Goal: Task Accomplishment & Management: Complete application form

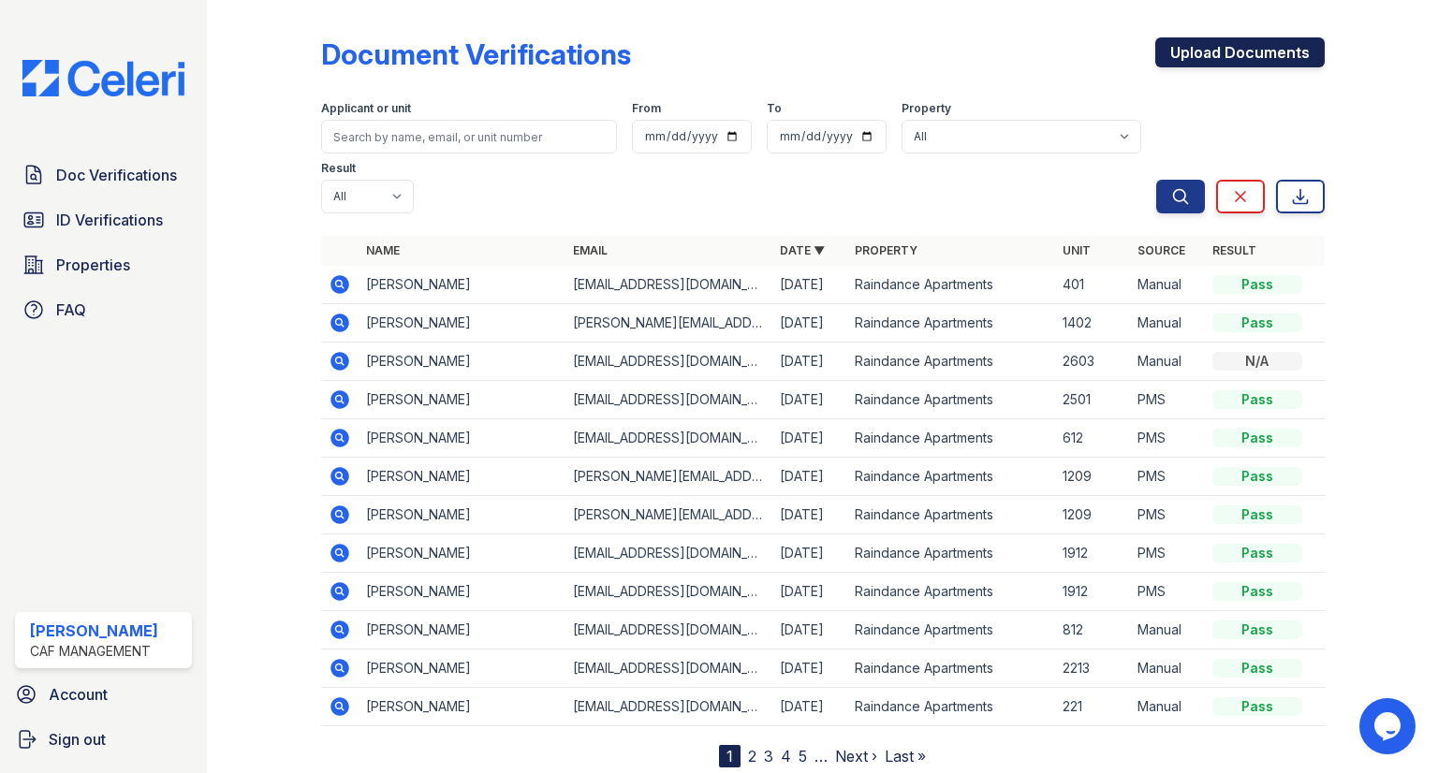
click at [1213, 51] on link "Upload Documents" at bounding box center [1239, 52] width 169 height 30
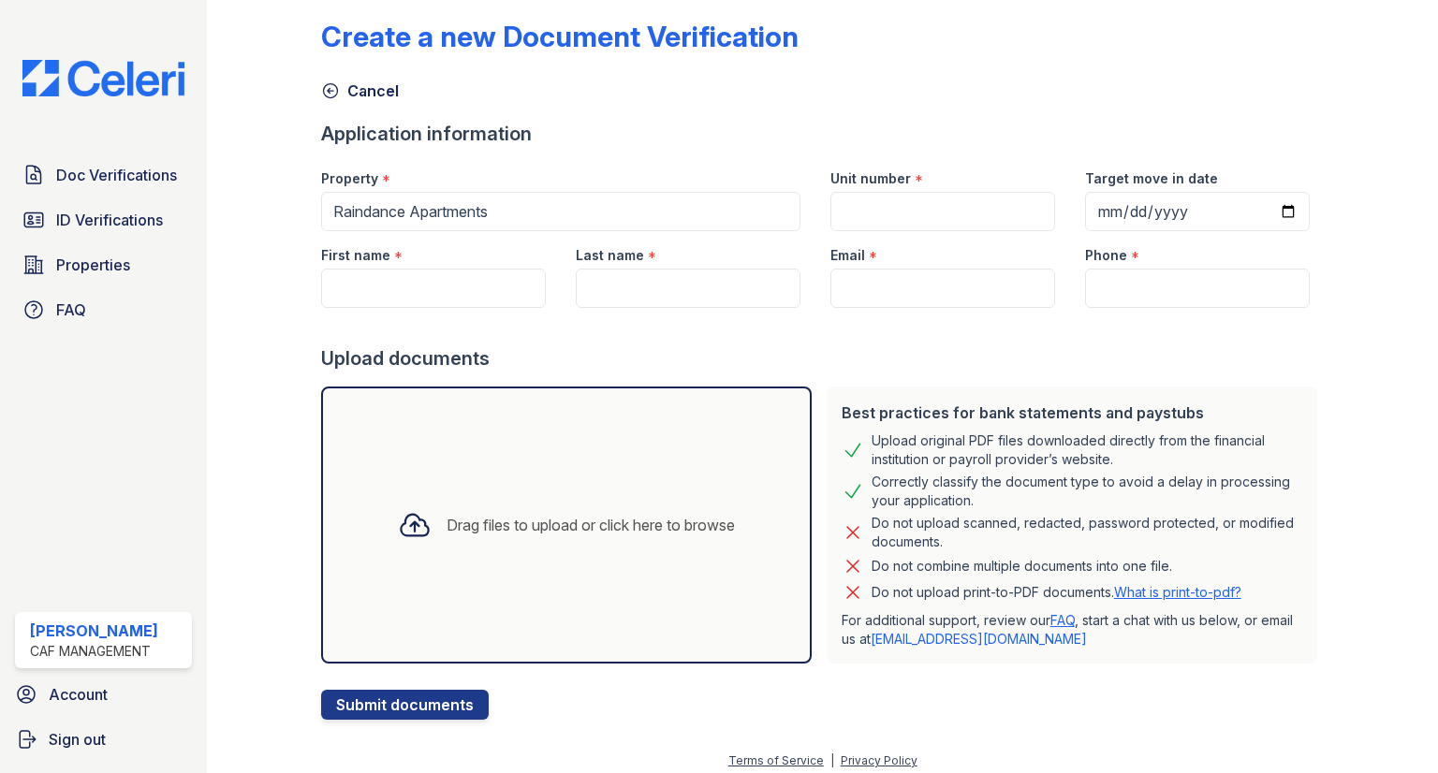
scroll to position [27, 0]
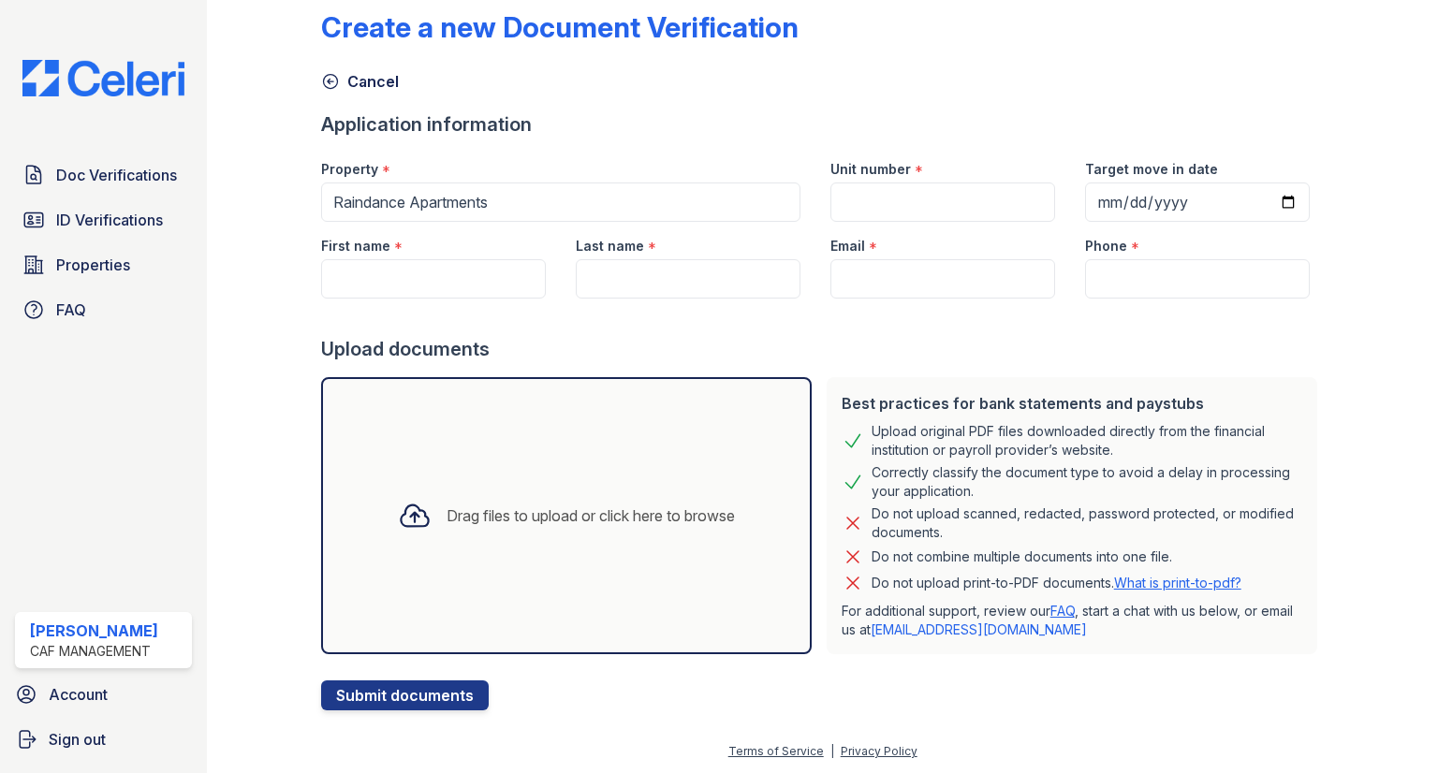
click at [638, 494] on div "Drag files to upload or click here to browse" at bounding box center [566, 516] width 367 height 64
click at [598, 515] on div "Drag files to upload or click here to browse" at bounding box center [590, 515] width 288 height 22
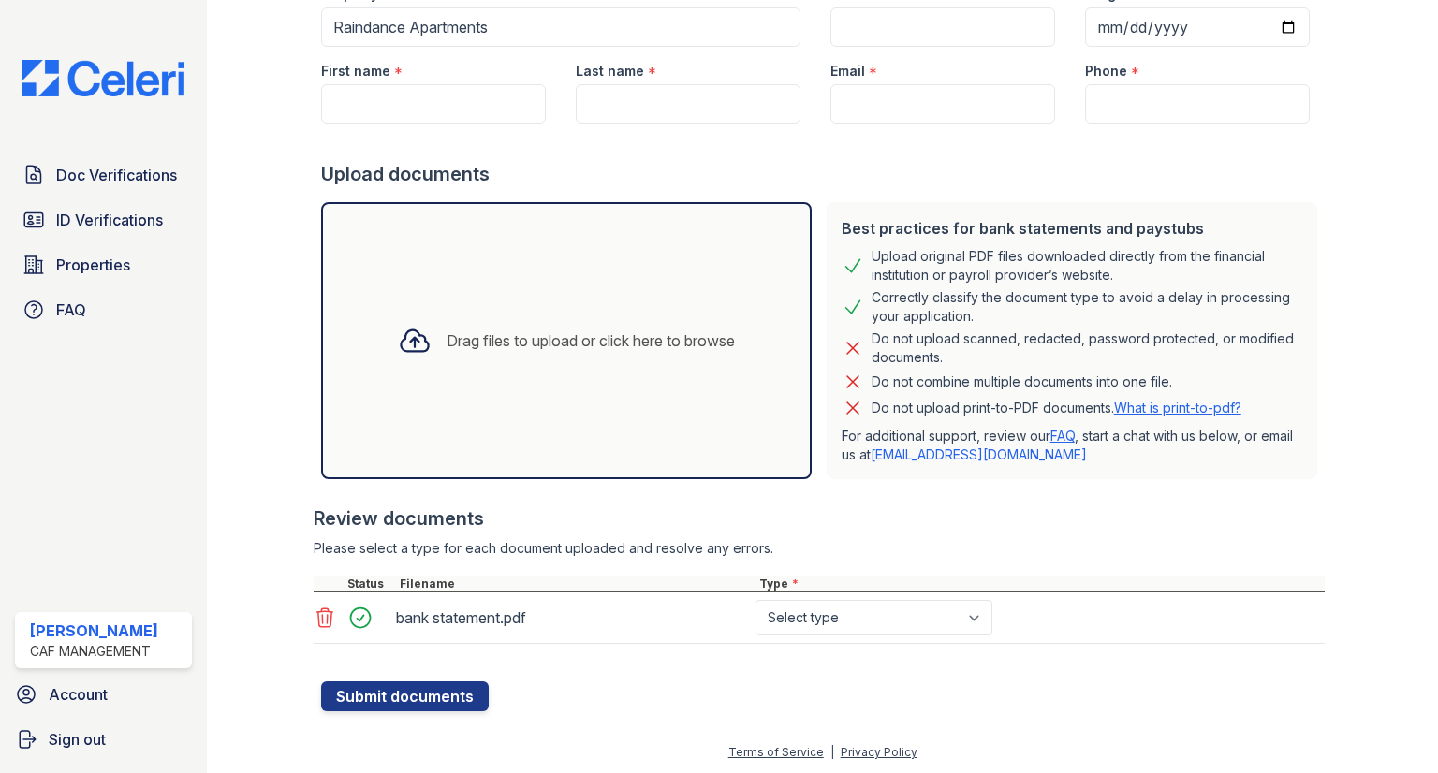
scroll to position [202, 0]
click at [782, 622] on select "Select type Paystub Bank Statement Offer Letter Tax Documents Benefit Award Let…" at bounding box center [873, 618] width 237 height 36
select select "bank_statement"
click at [755, 600] on select "Select type Paystub Bank Statement Offer Letter Tax Documents Benefit Award Let…" at bounding box center [873, 618] width 237 height 36
click at [585, 352] on div "Drag files to upload or click here to browse" at bounding box center [566, 341] width 367 height 64
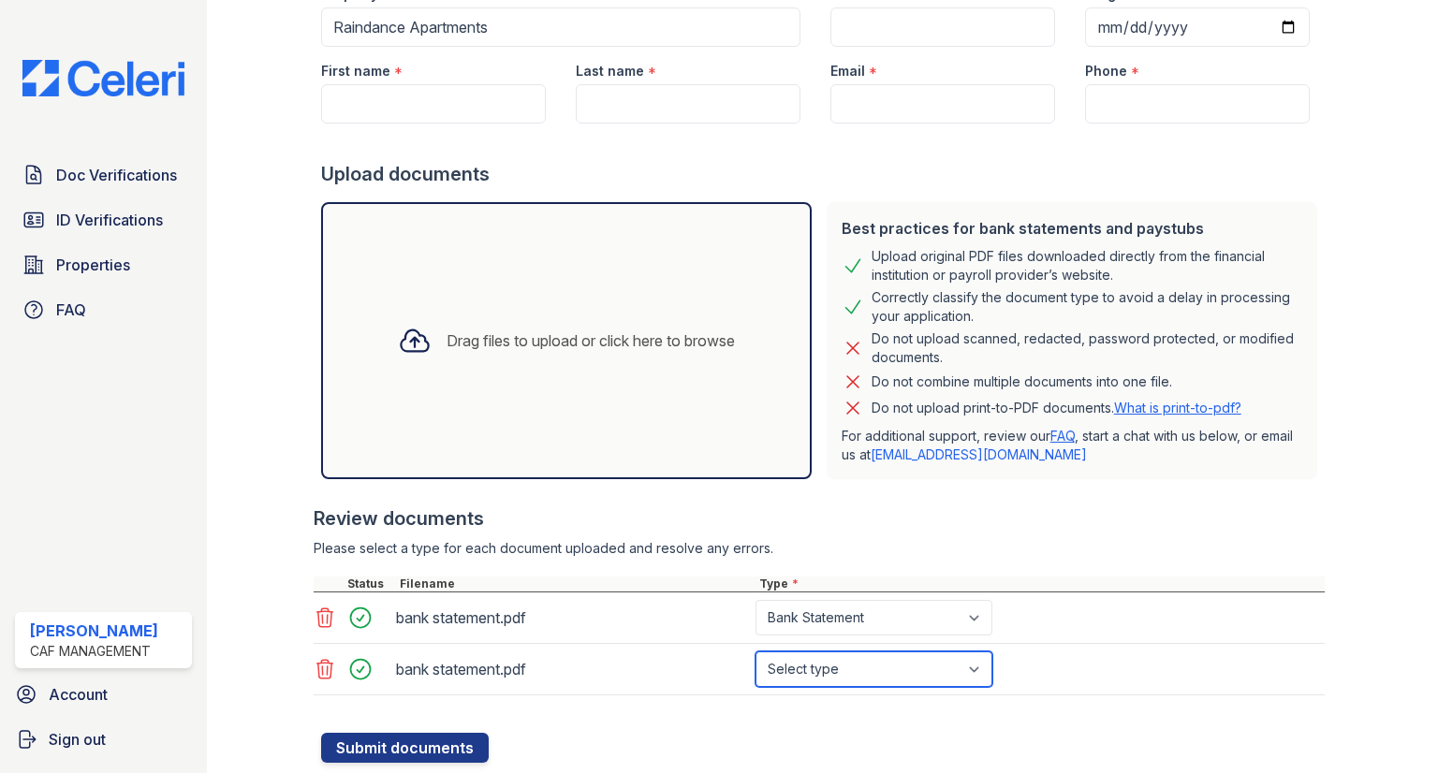
click at [821, 668] on select "Select type Paystub Bank Statement Offer Letter Tax Documents Benefit Award Let…" at bounding box center [873, 669] width 237 height 36
select select "bank_statement"
click at [755, 651] on select "Select type Paystub Bank Statement Offer Letter Tax Documents Benefit Award Let…" at bounding box center [873, 669] width 237 height 36
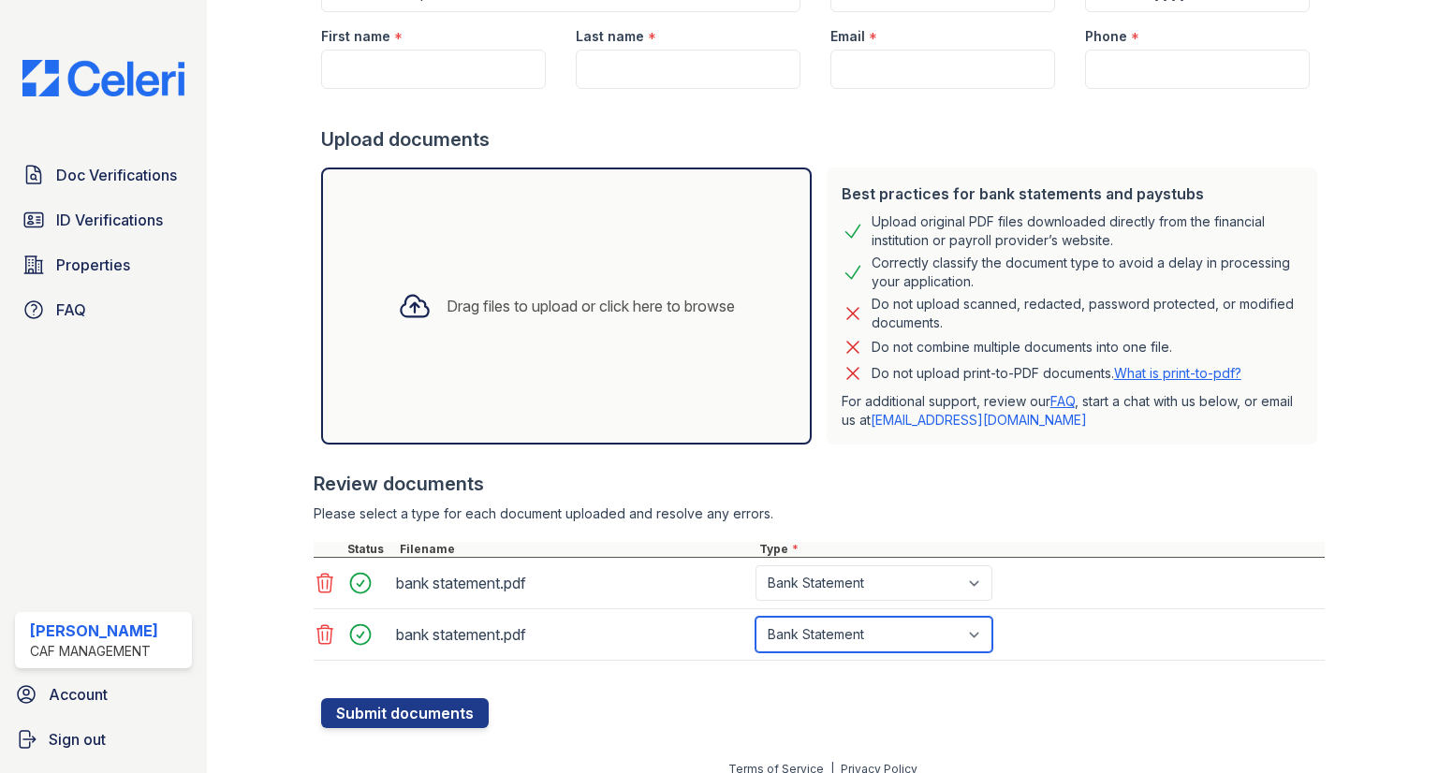
scroll to position [254, 0]
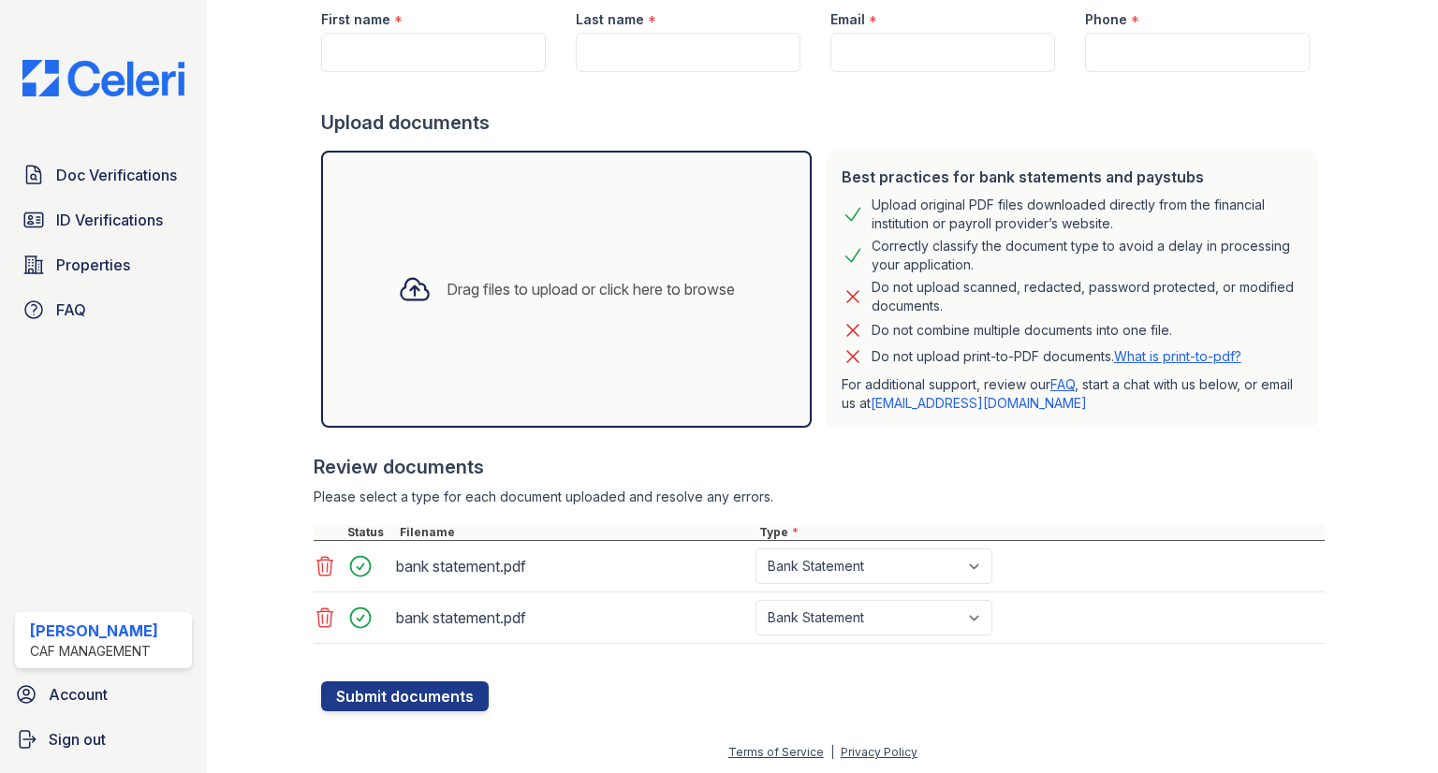
click at [616, 268] on div "Drag files to upload or click here to browse" at bounding box center [566, 289] width 367 height 64
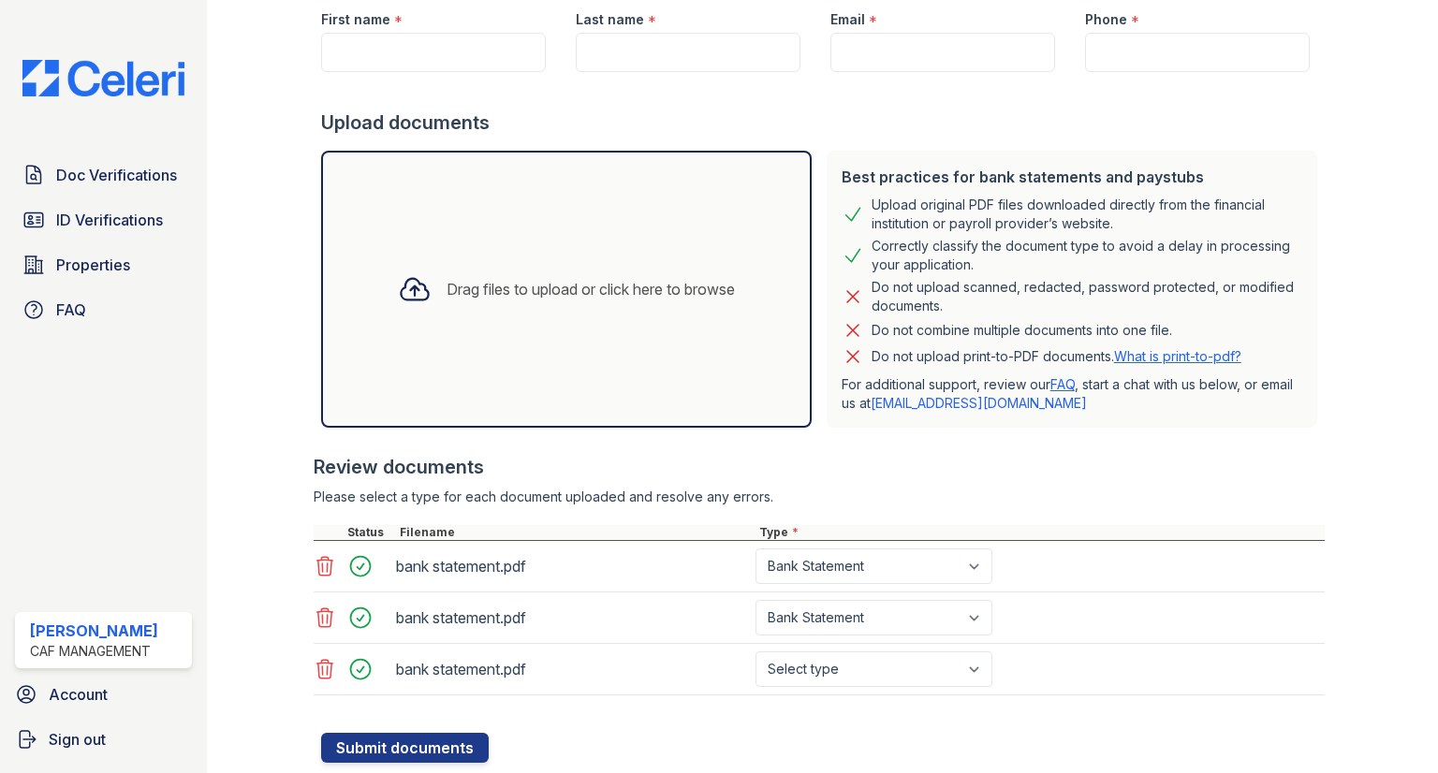
scroll to position [299, 0]
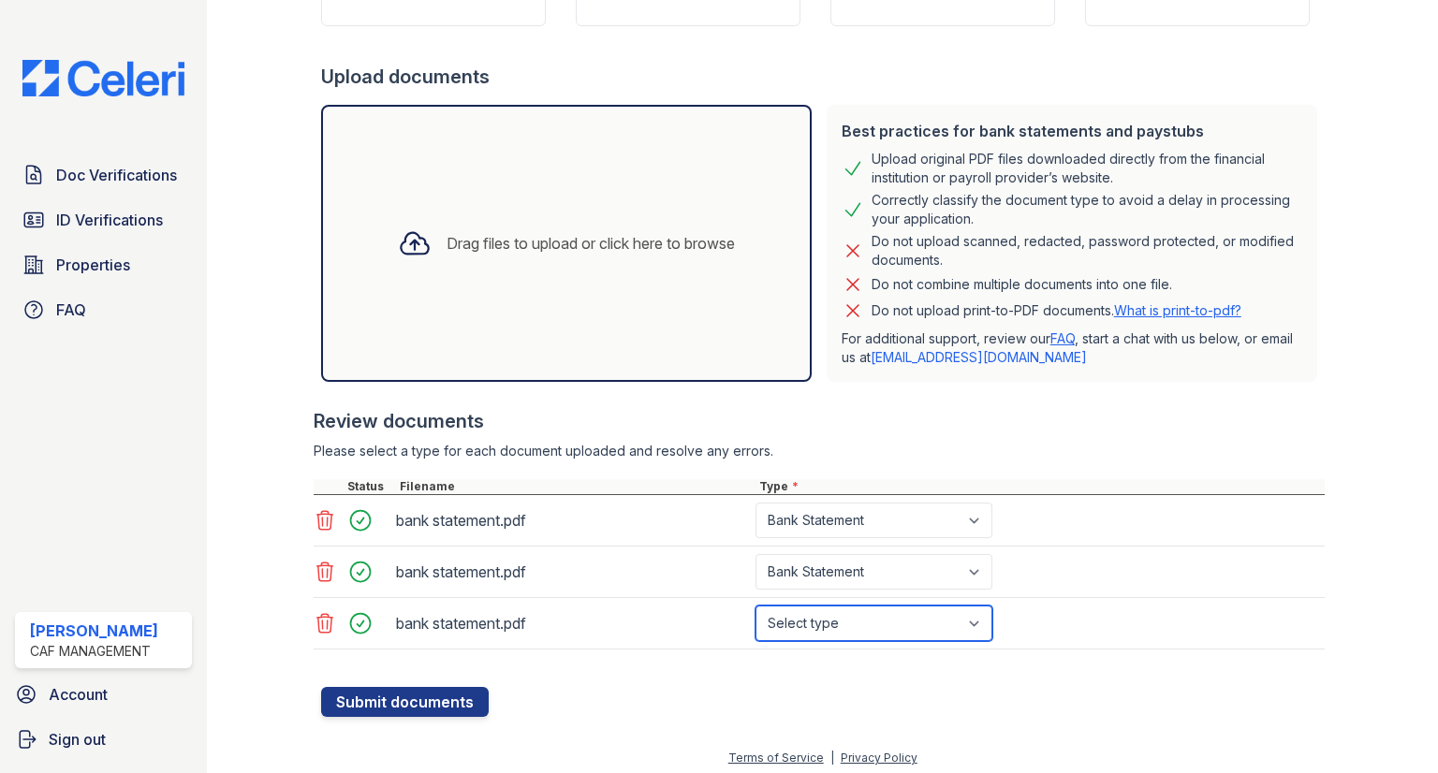
click at [865, 622] on select "Select type Paystub Bank Statement Offer Letter Tax Documents Benefit Award Let…" at bounding box center [873, 624] width 237 height 36
select select "bank_statement"
click at [755, 606] on select "Select type Paystub Bank Statement Offer Letter Tax Documents Benefit Award Let…" at bounding box center [873, 624] width 237 height 36
click at [675, 323] on div "Drag files to upload or click here to browse" at bounding box center [566, 243] width 490 height 277
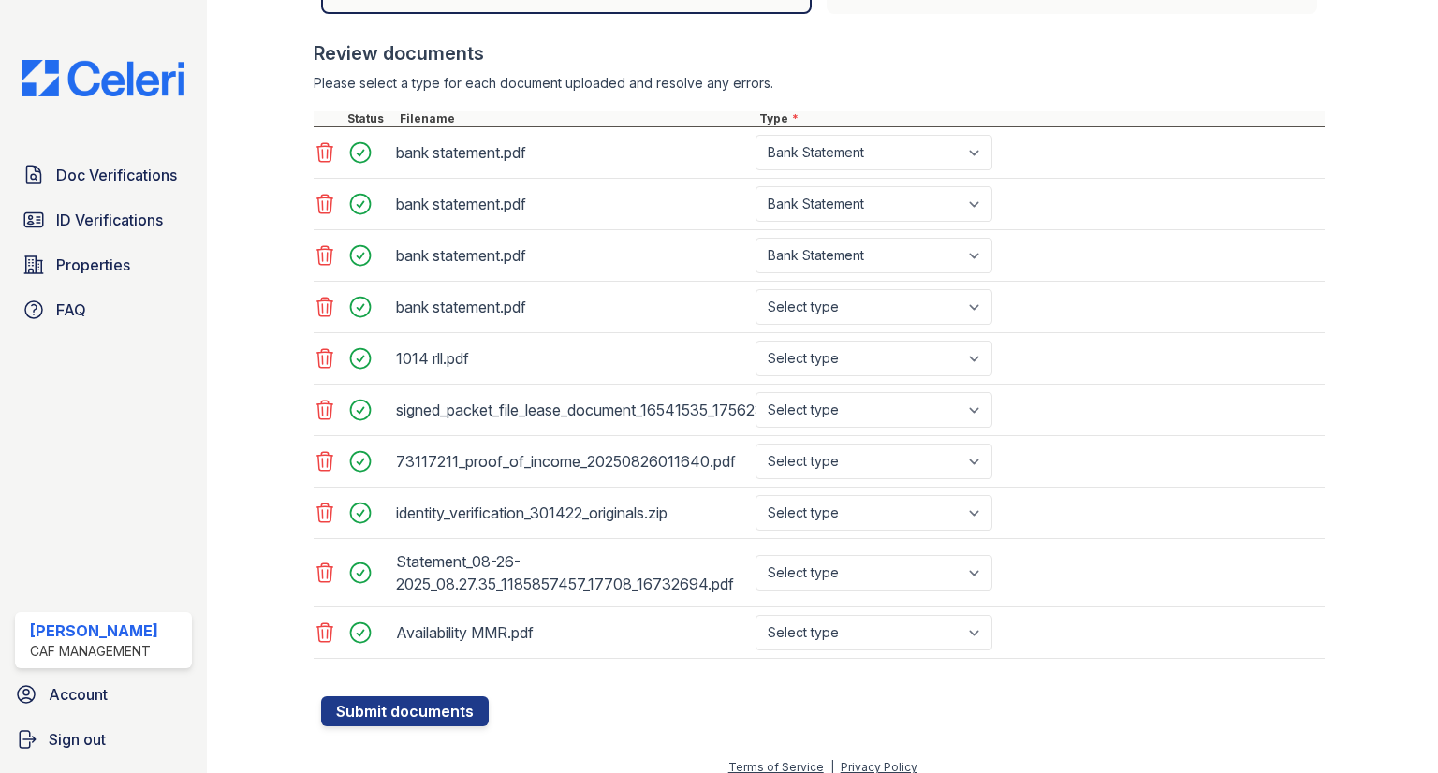
scroll to position [574, 0]
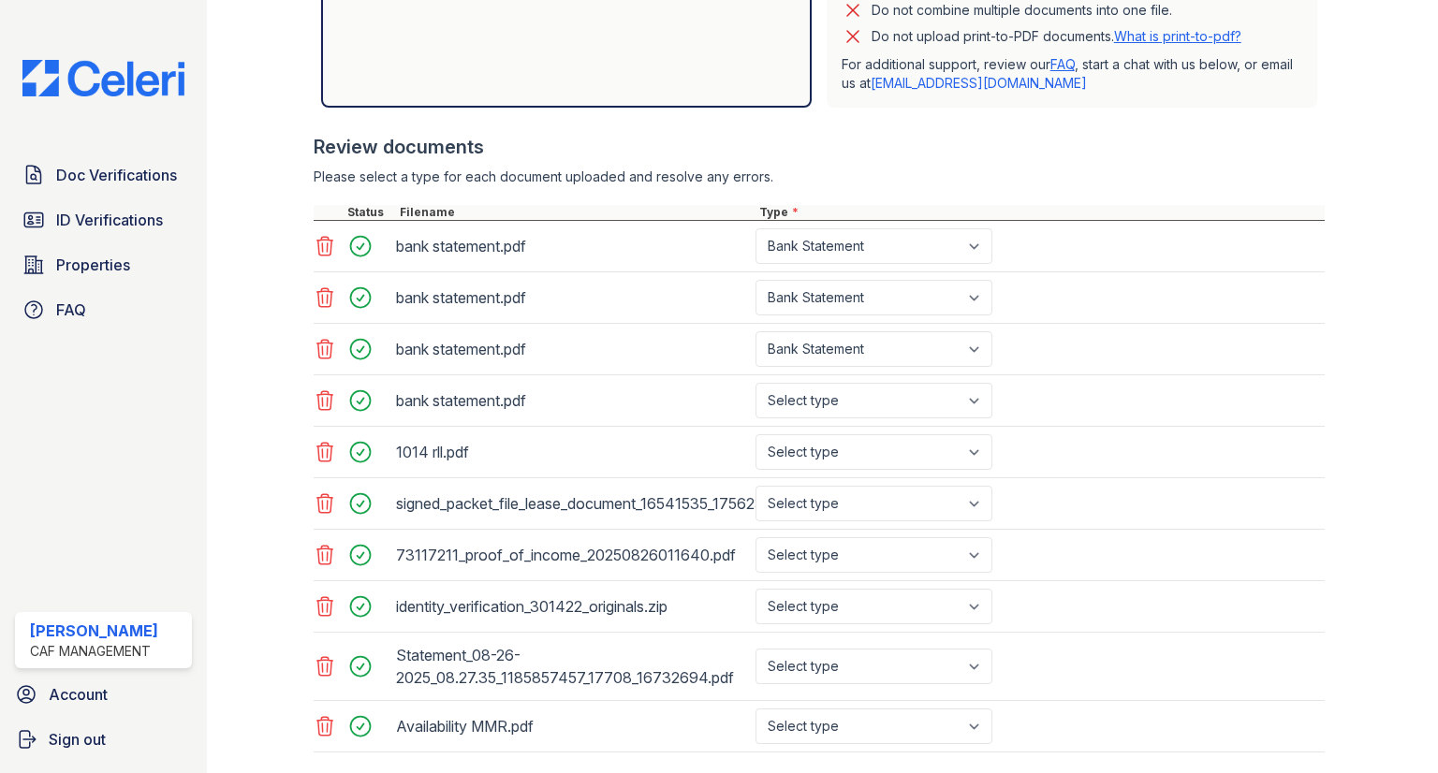
click at [325, 450] on icon at bounding box center [325, 452] width 22 height 22
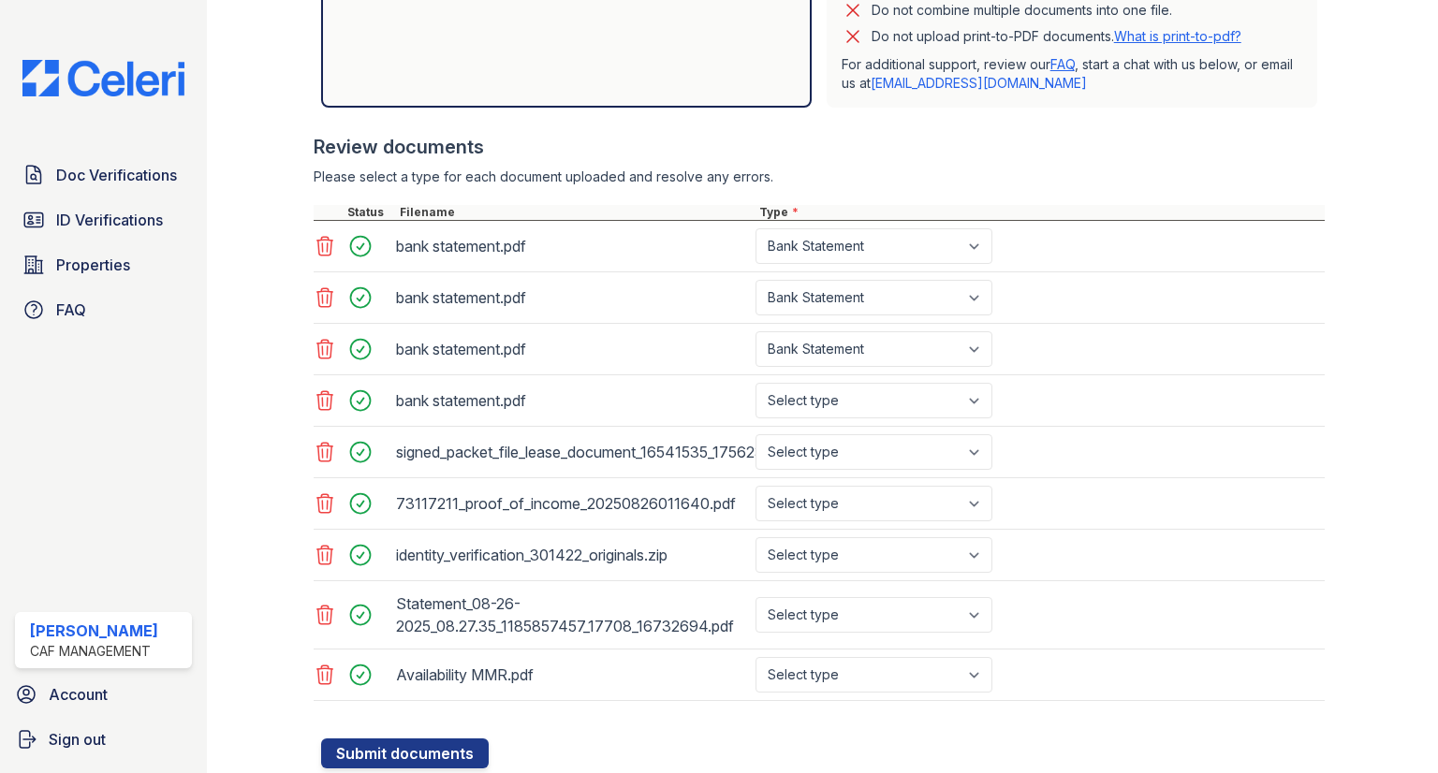
click at [324, 447] on icon at bounding box center [325, 452] width 22 height 22
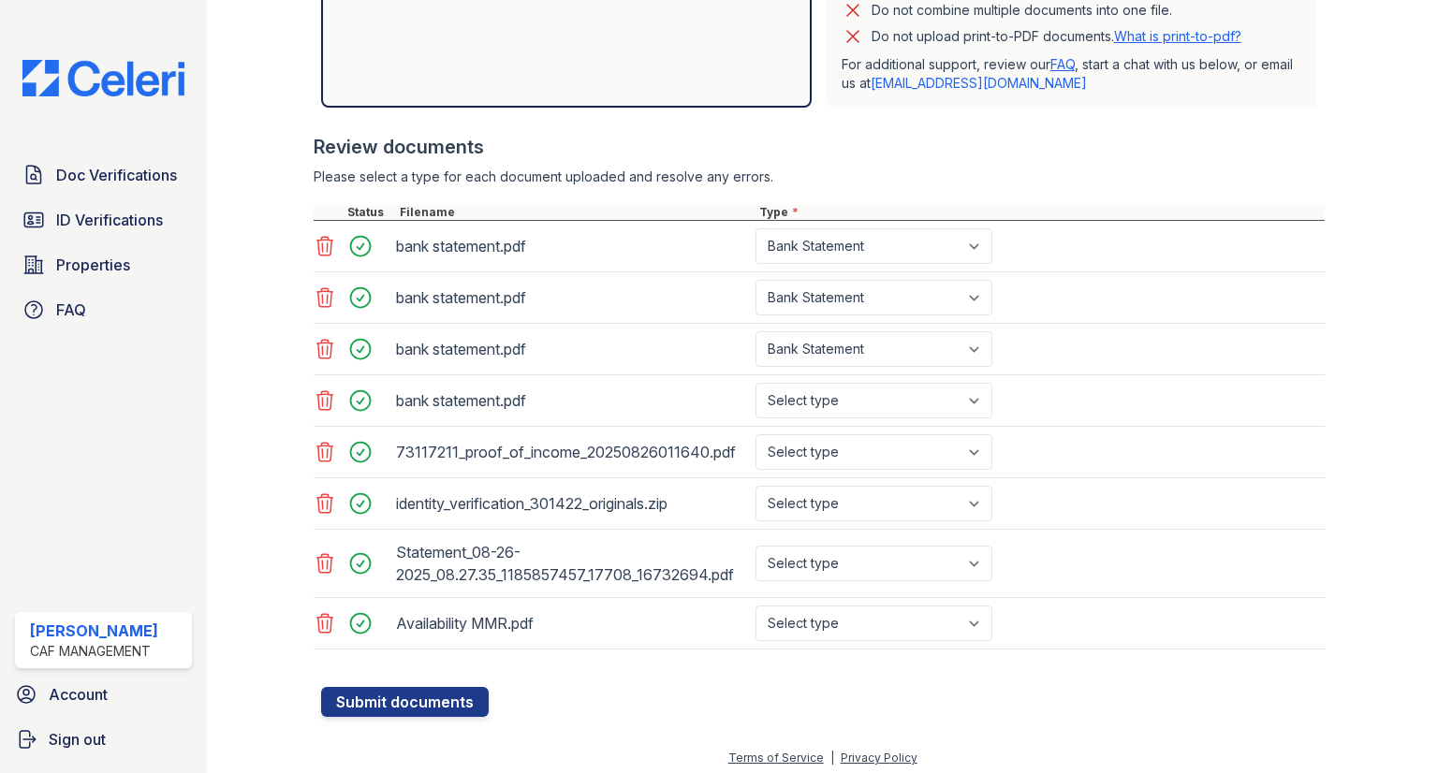
click at [324, 447] on icon at bounding box center [325, 452] width 22 height 22
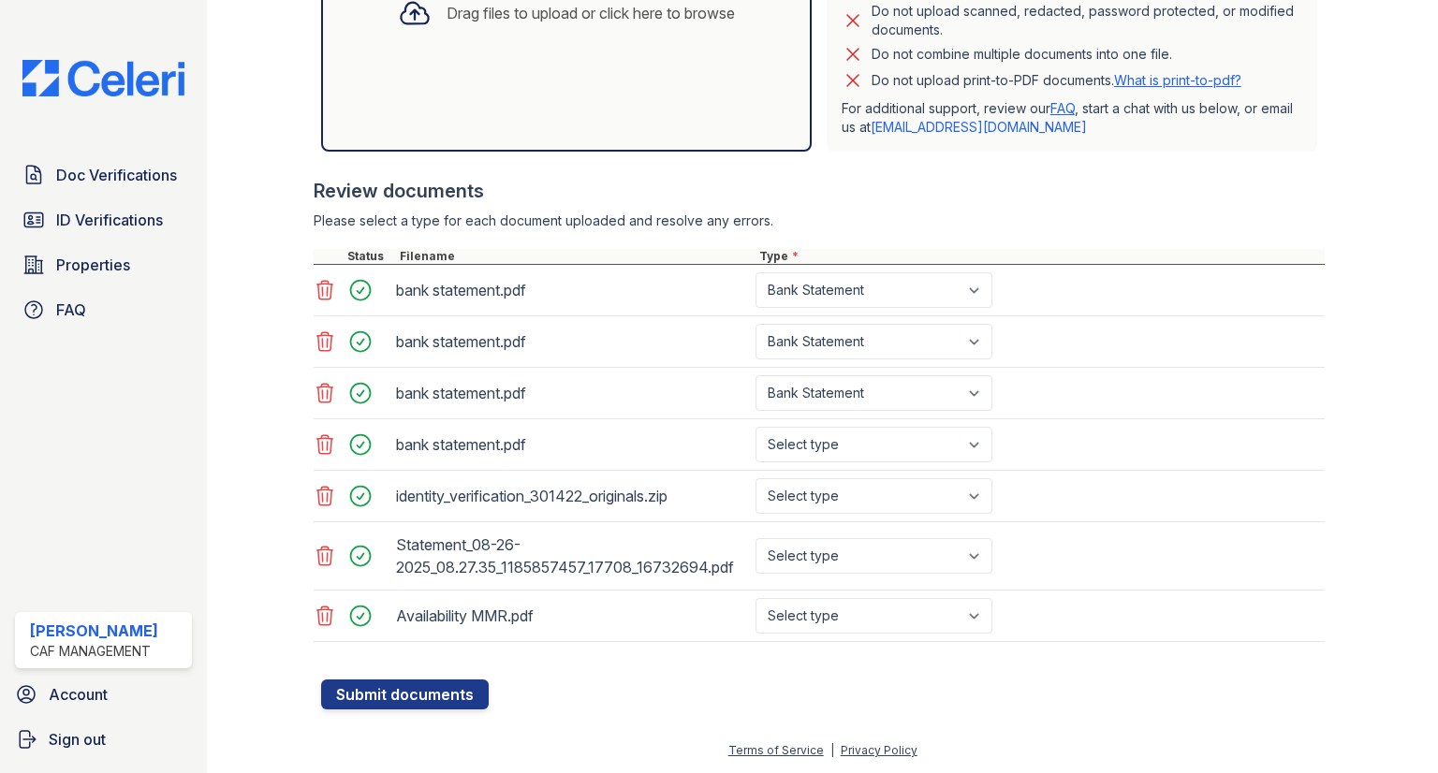
scroll to position [525, 0]
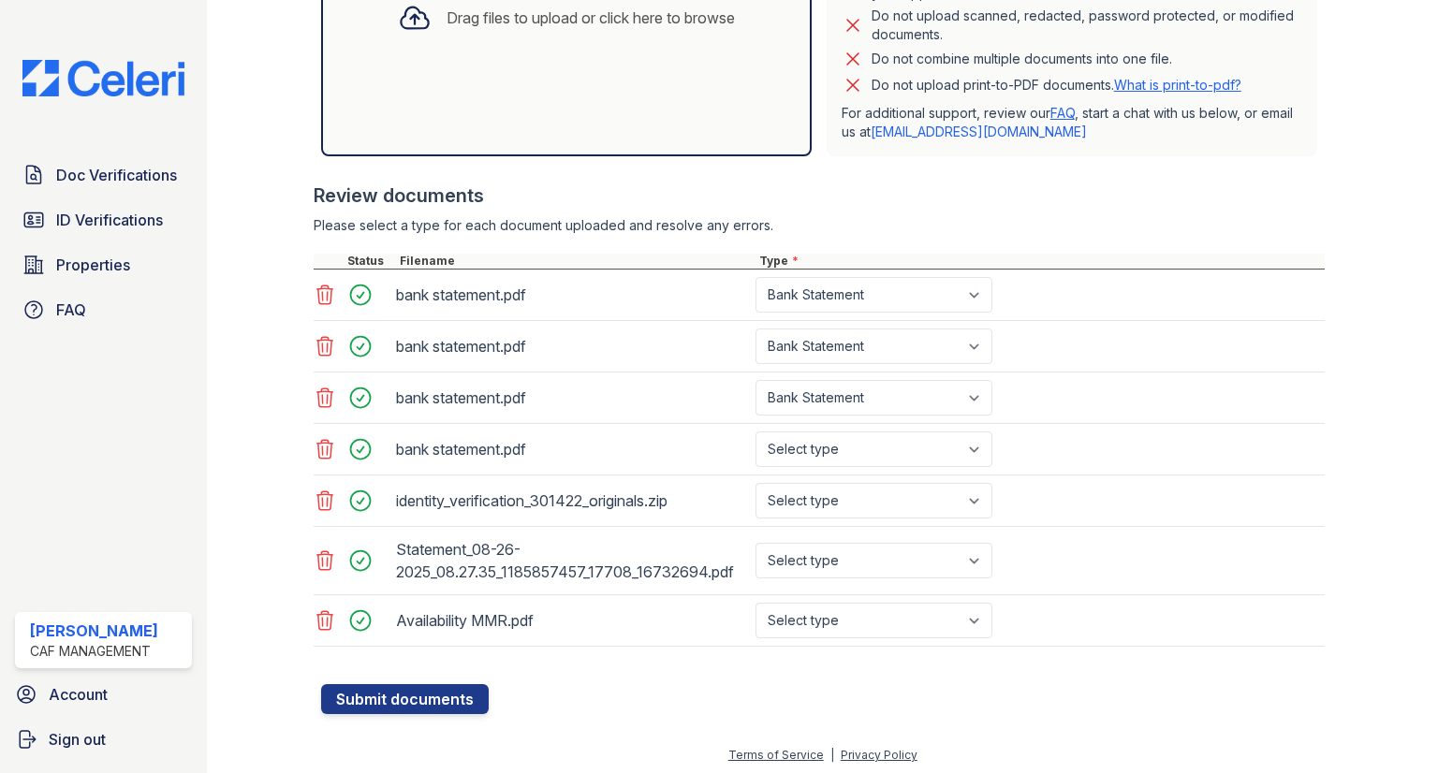
click at [316, 450] on icon at bounding box center [325, 449] width 22 height 22
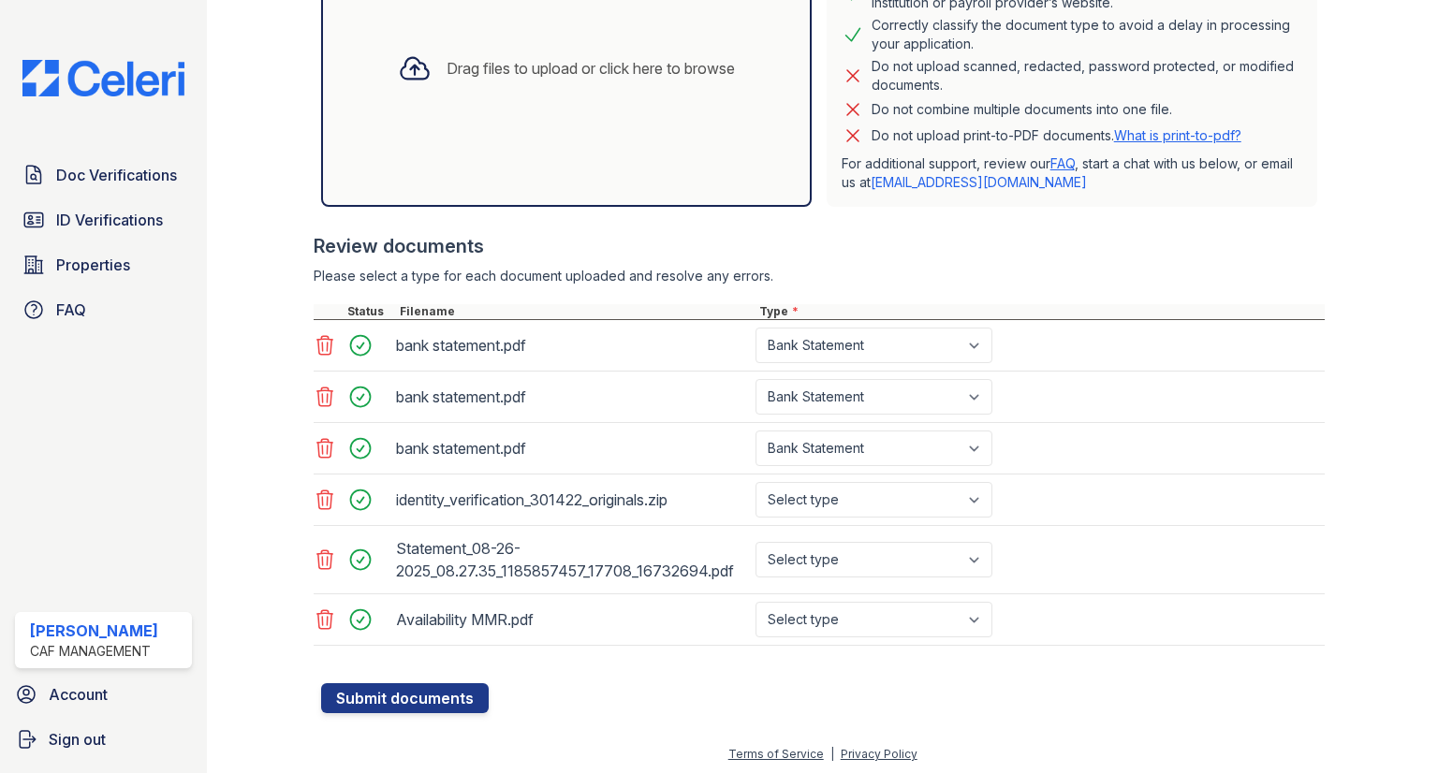
click at [329, 498] on icon at bounding box center [324, 499] width 16 height 19
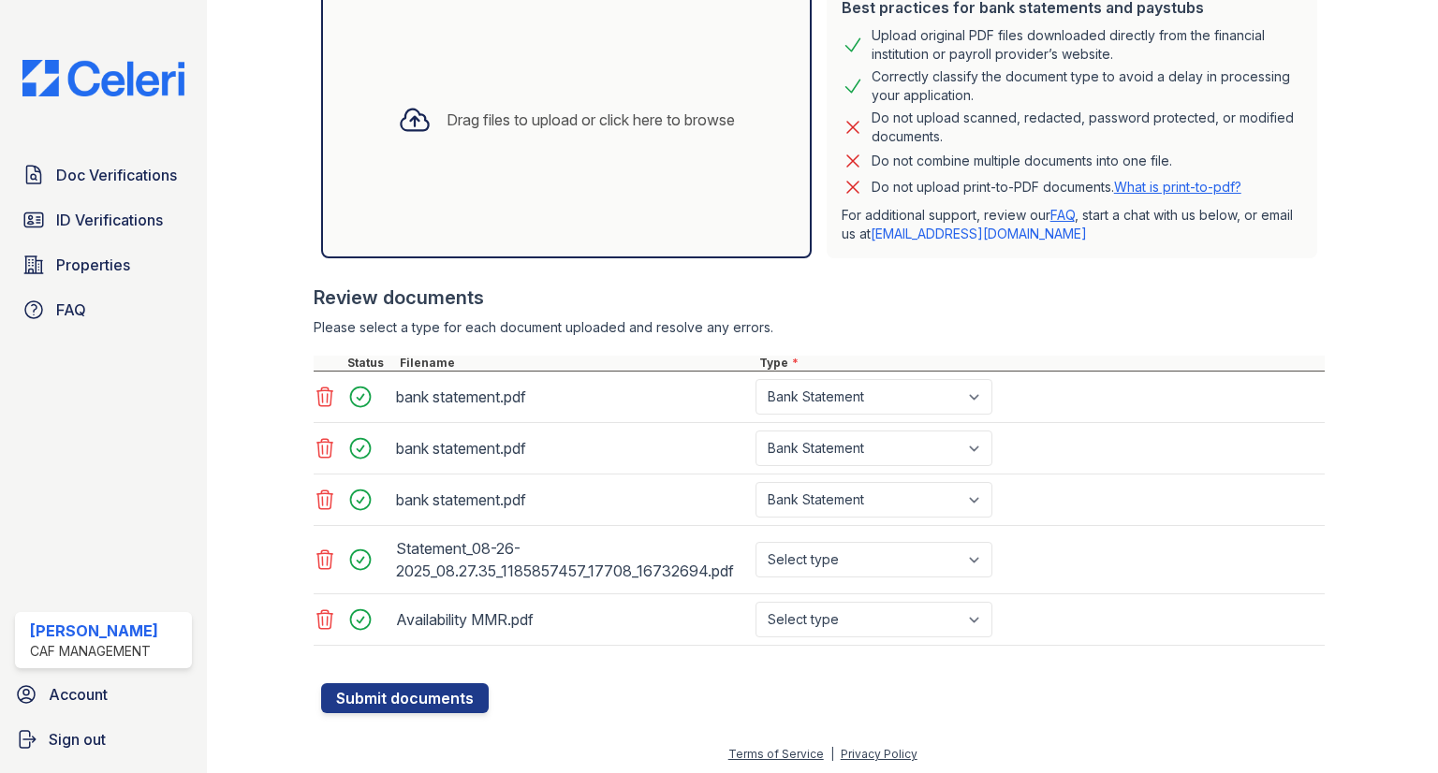
click at [322, 560] on icon at bounding box center [325, 559] width 22 height 22
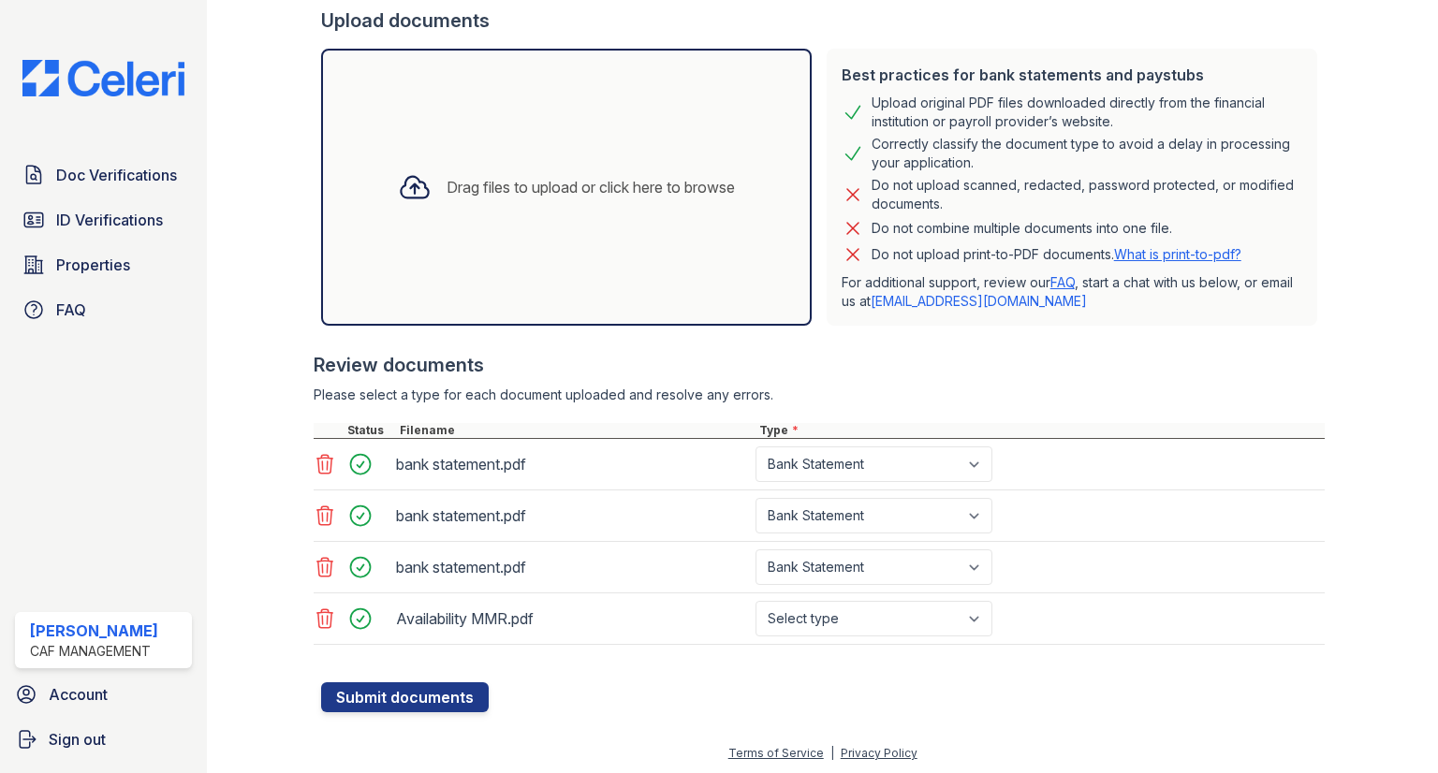
click at [329, 562] on icon at bounding box center [324, 567] width 16 height 19
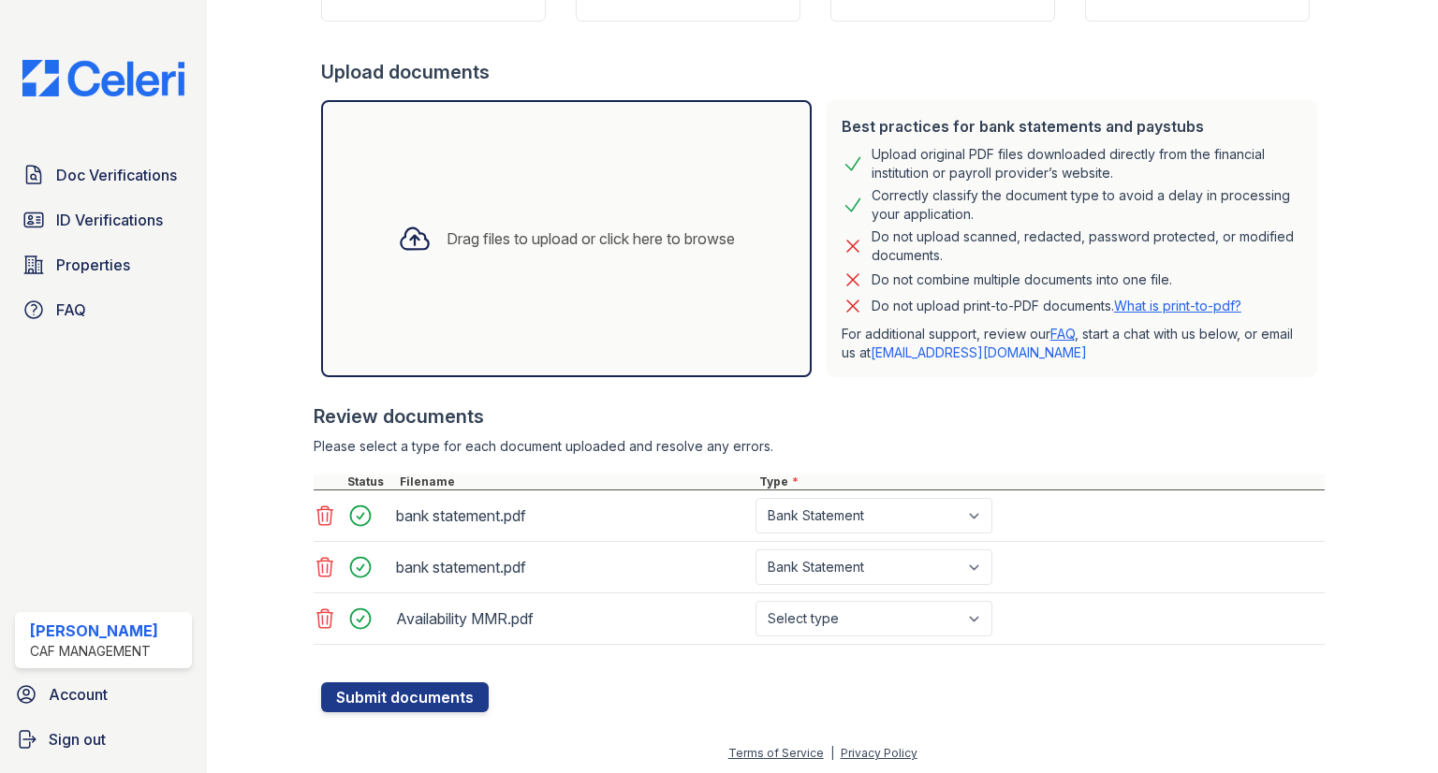
click at [329, 621] on icon at bounding box center [325, 618] width 22 height 22
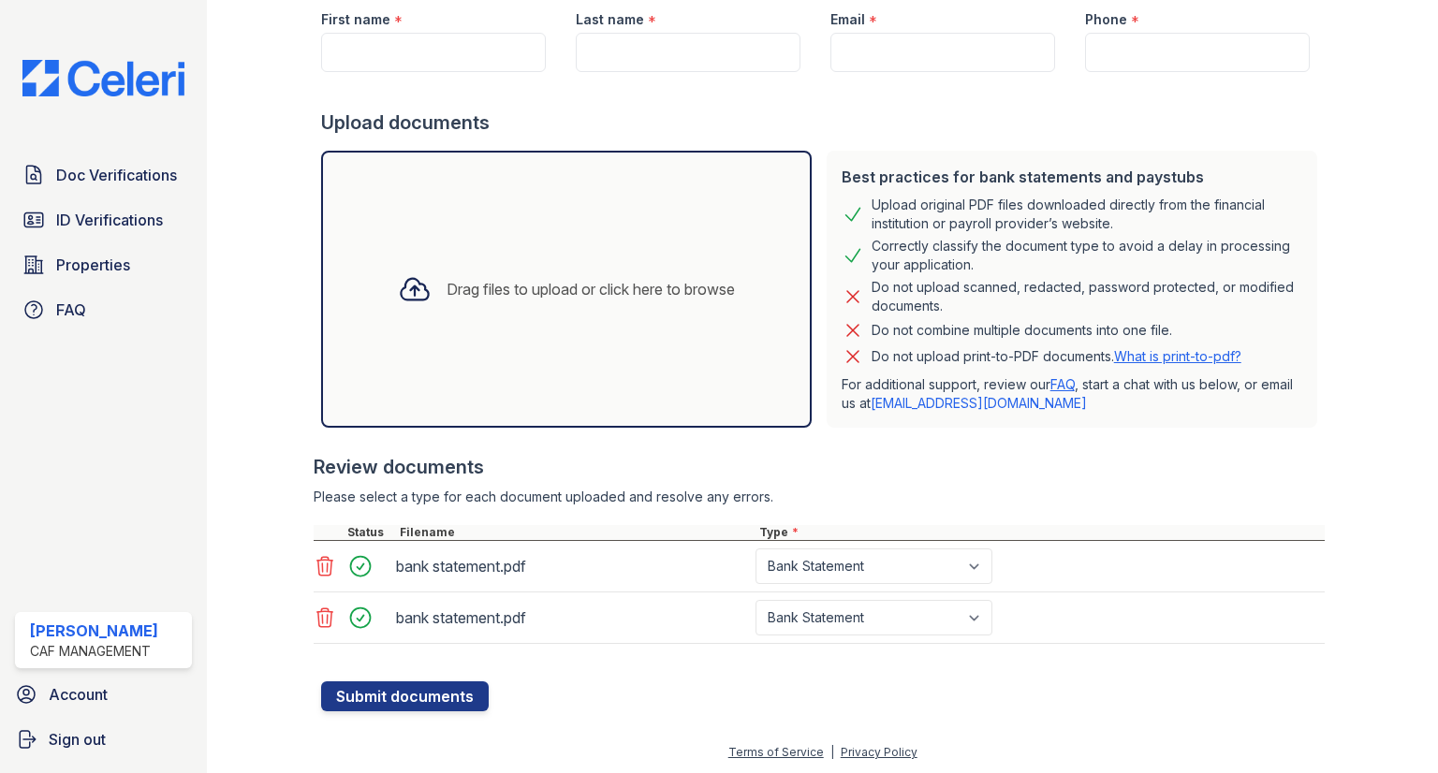
click at [626, 316] on div "Drag files to upload or click here to browse" at bounding box center [566, 289] width 367 height 64
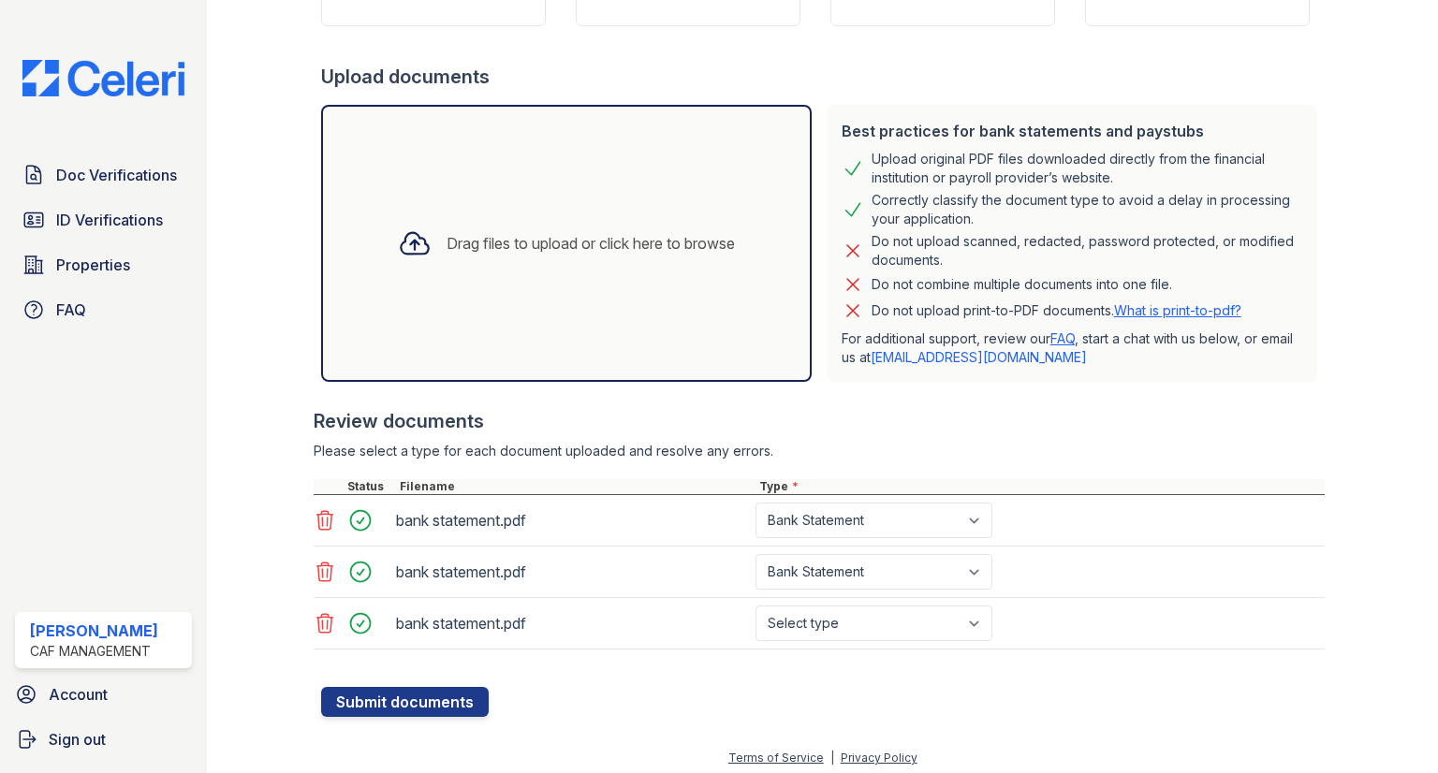
scroll to position [304, 0]
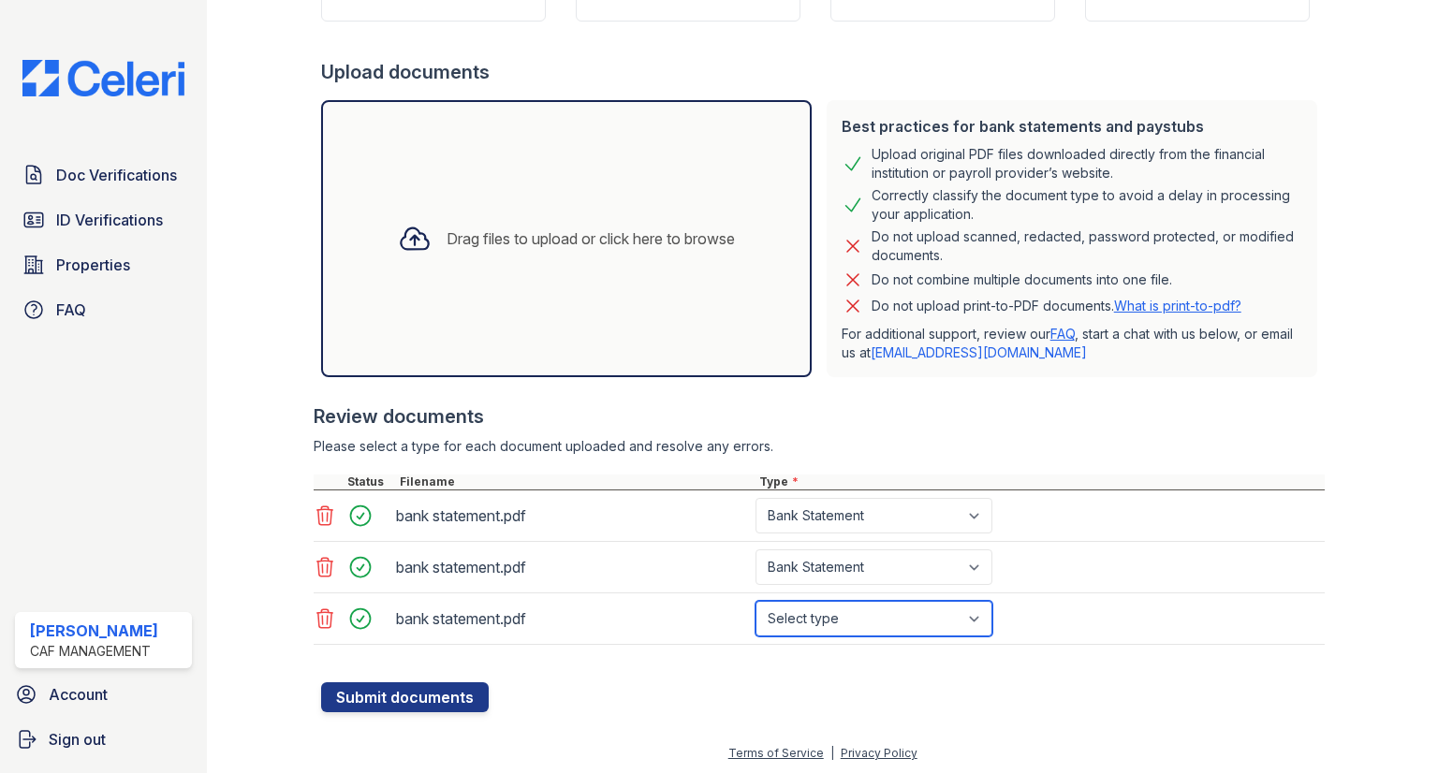
click at [852, 627] on select "Select type Paystub Bank Statement Offer Letter Tax Documents Benefit Award Let…" at bounding box center [873, 619] width 237 height 36
select select "bank_statement"
click at [755, 601] on select "Select type Paystub Bank Statement Offer Letter Tax Documents Benefit Award Let…" at bounding box center [873, 619] width 237 height 36
click at [516, 252] on div "Drag files to upload or click here to browse" at bounding box center [566, 239] width 367 height 64
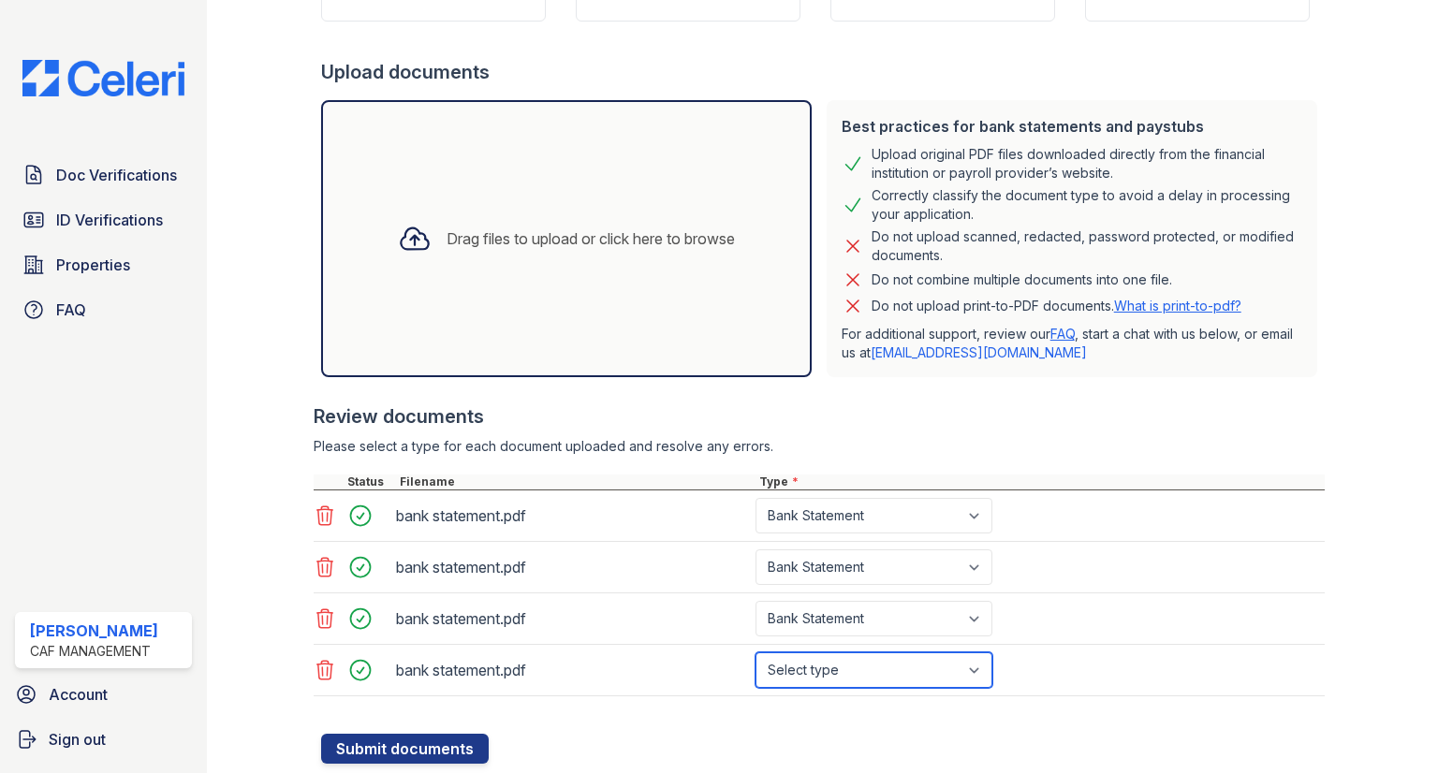
click at [836, 667] on select "Select type Paystub Bank Statement Offer Letter Tax Documents Benefit Award Let…" at bounding box center [873, 670] width 237 height 36
select select "bank_statement"
click at [755, 652] on select "Select type Paystub Bank Statement Offer Letter Tax Documents Benefit Award Let…" at bounding box center [873, 670] width 237 height 36
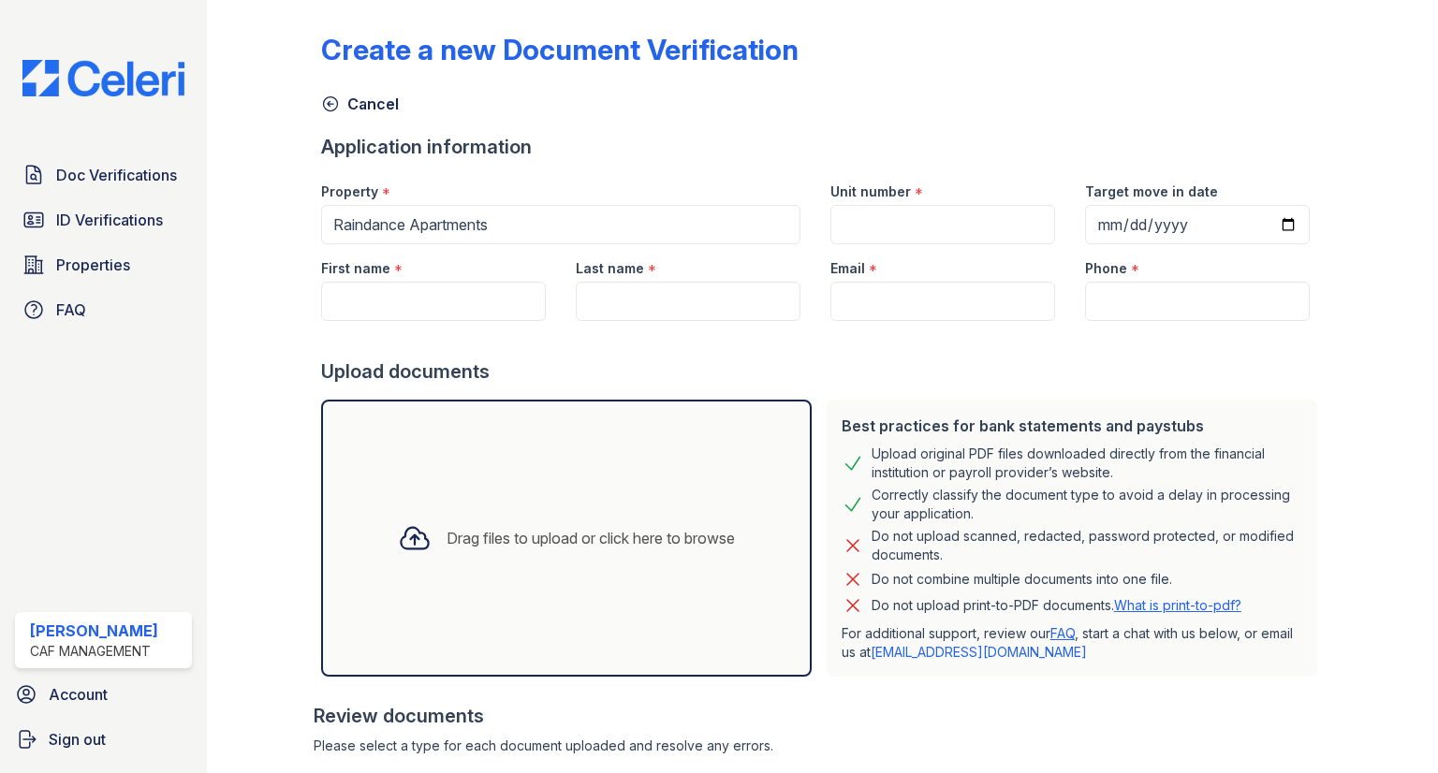
scroll to position [0, 0]
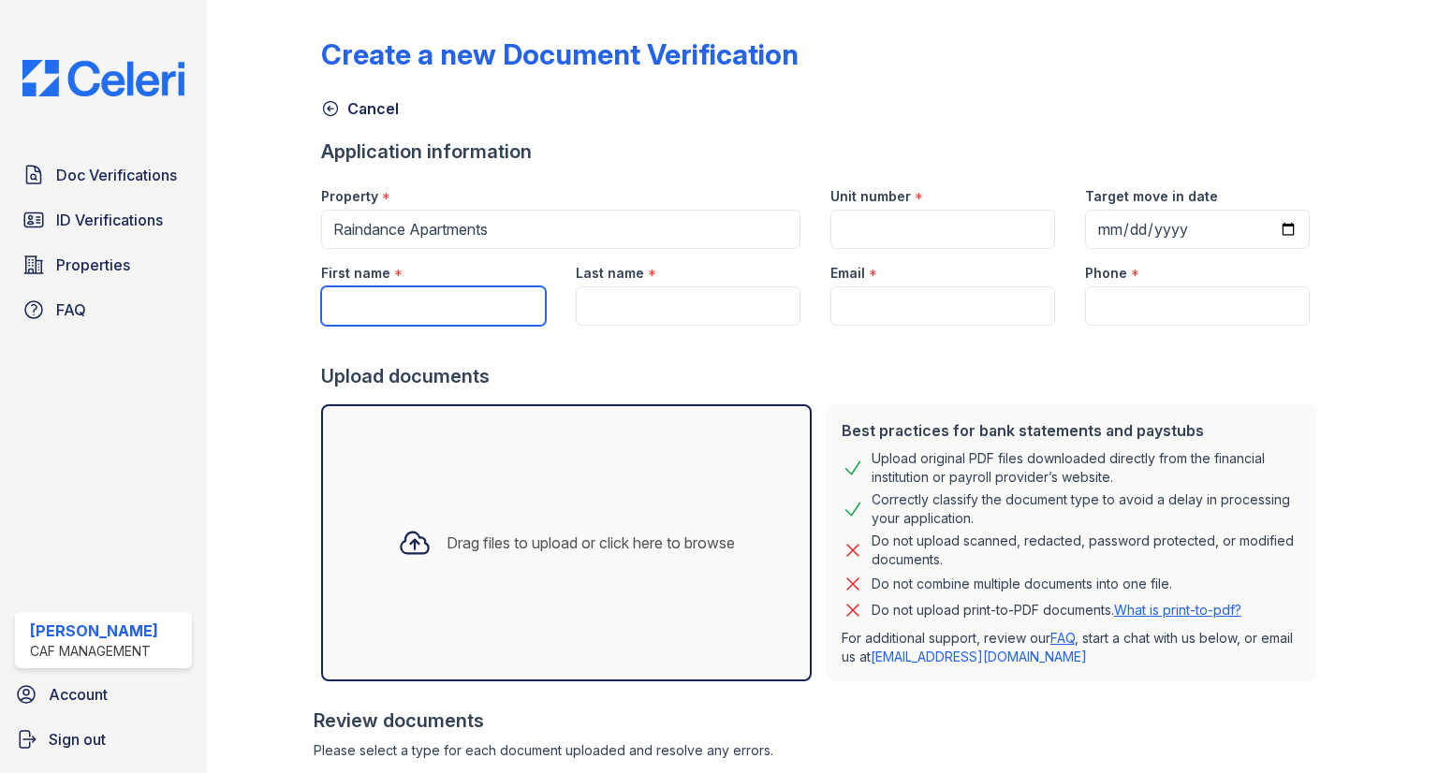
click at [419, 301] on input "First name" at bounding box center [433, 305] width 225 height 39
type input "y"
type input "[PERSON_NAME]"
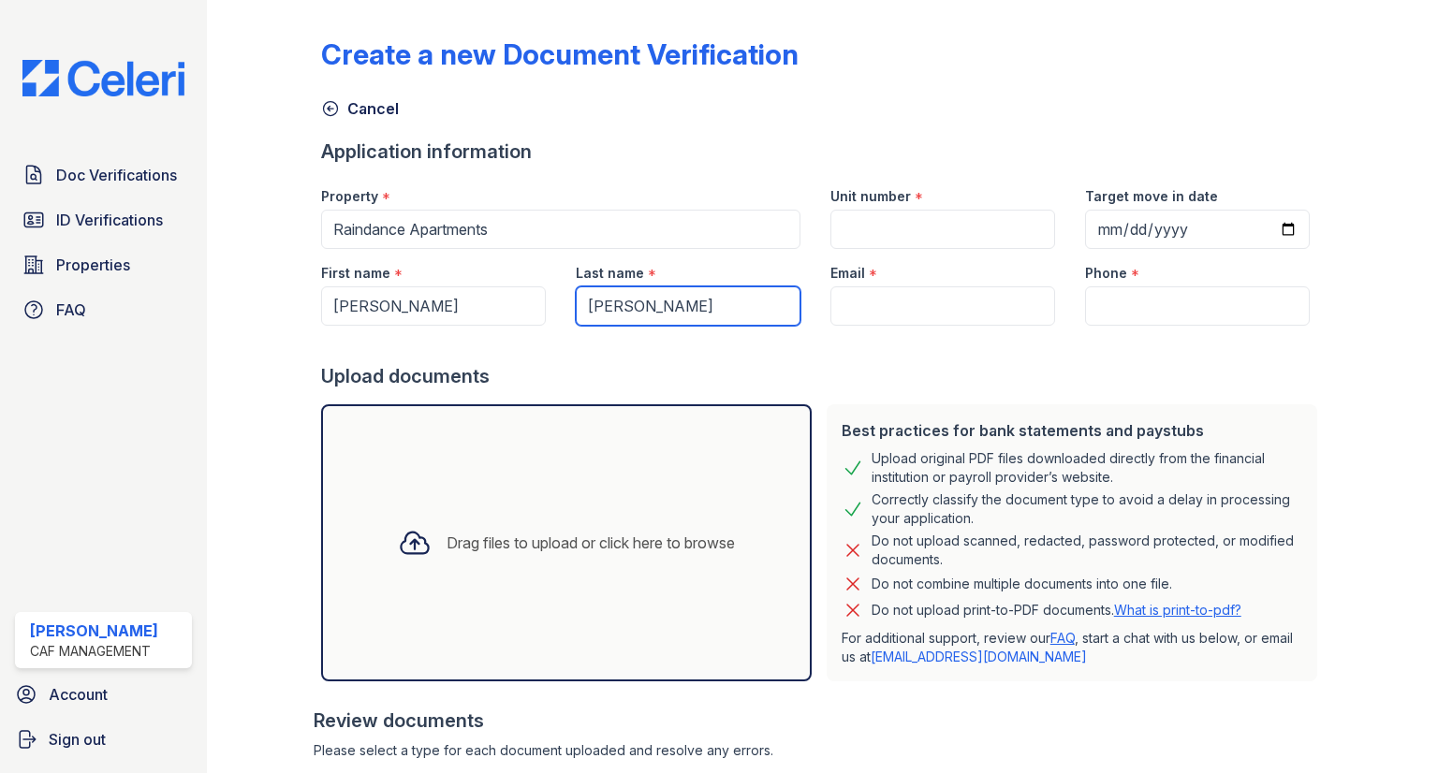
type input "[PERSON_NAME]"
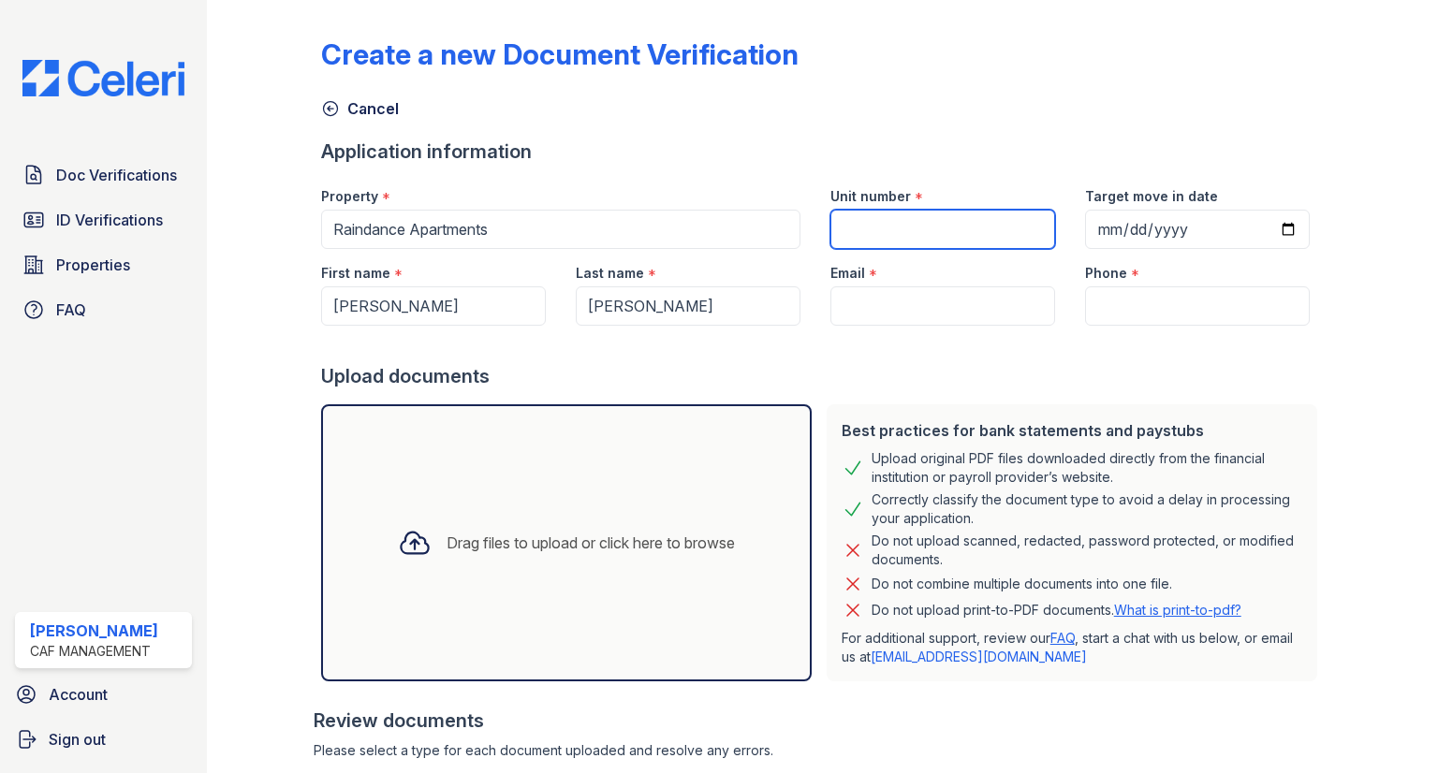
click at [912, 222] on input "Unit number" at bounding box center [942, 229] width 225 height 39
type input "2603"
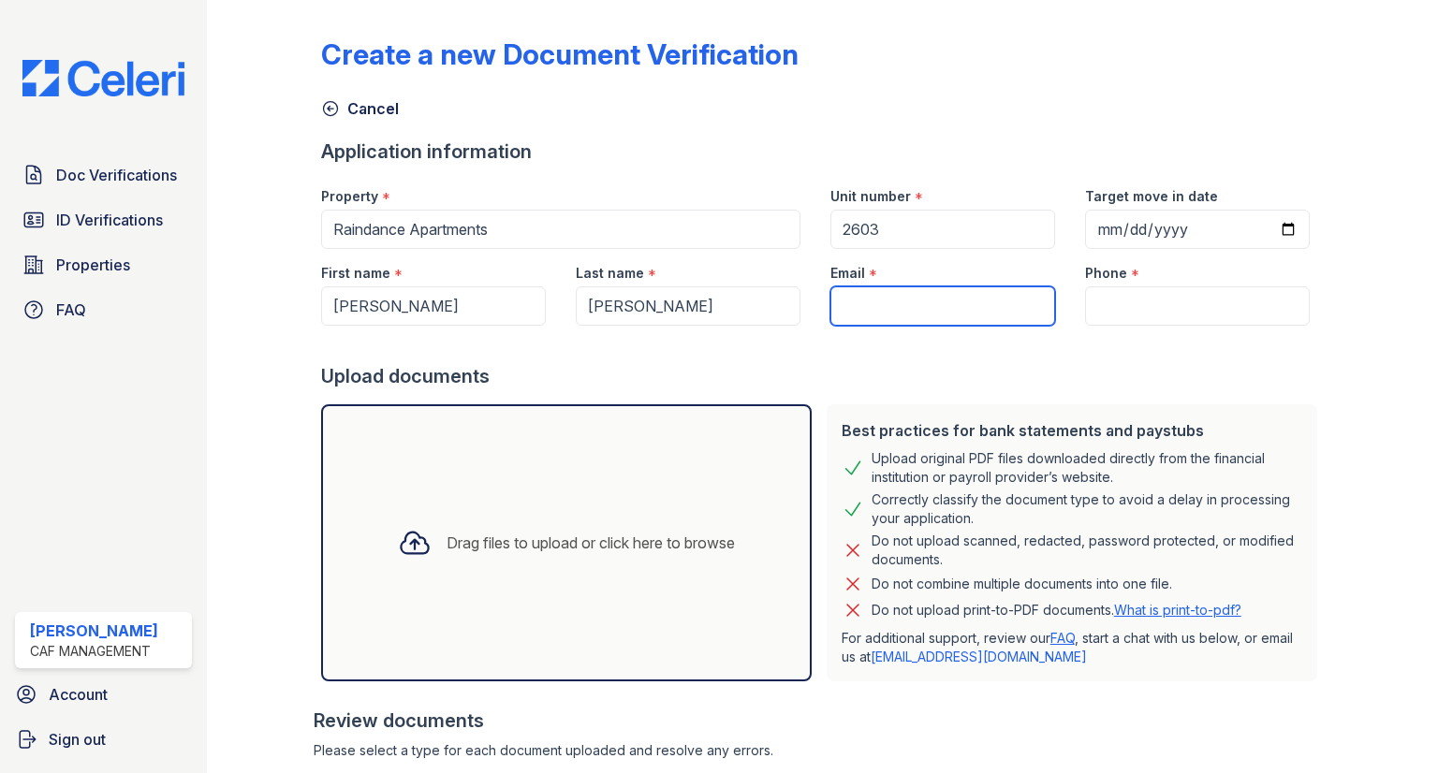
click at [881, 294] on input "Email" at bounding box center [942, 305] width 225 height 39
drag, startPoint x: 896, startPoint y: 326, endPoint x: 889, endPoint y: 302, distance: 24.3
click at [889, 302] on input "Email" at bounding box center [942, 305] width 225 height 39
paste input "[EMAIL_ADDRESS][DOMAIN_NAME]"
type input "[EMAIL_ADDRESS][DOMAIN_NAME]"
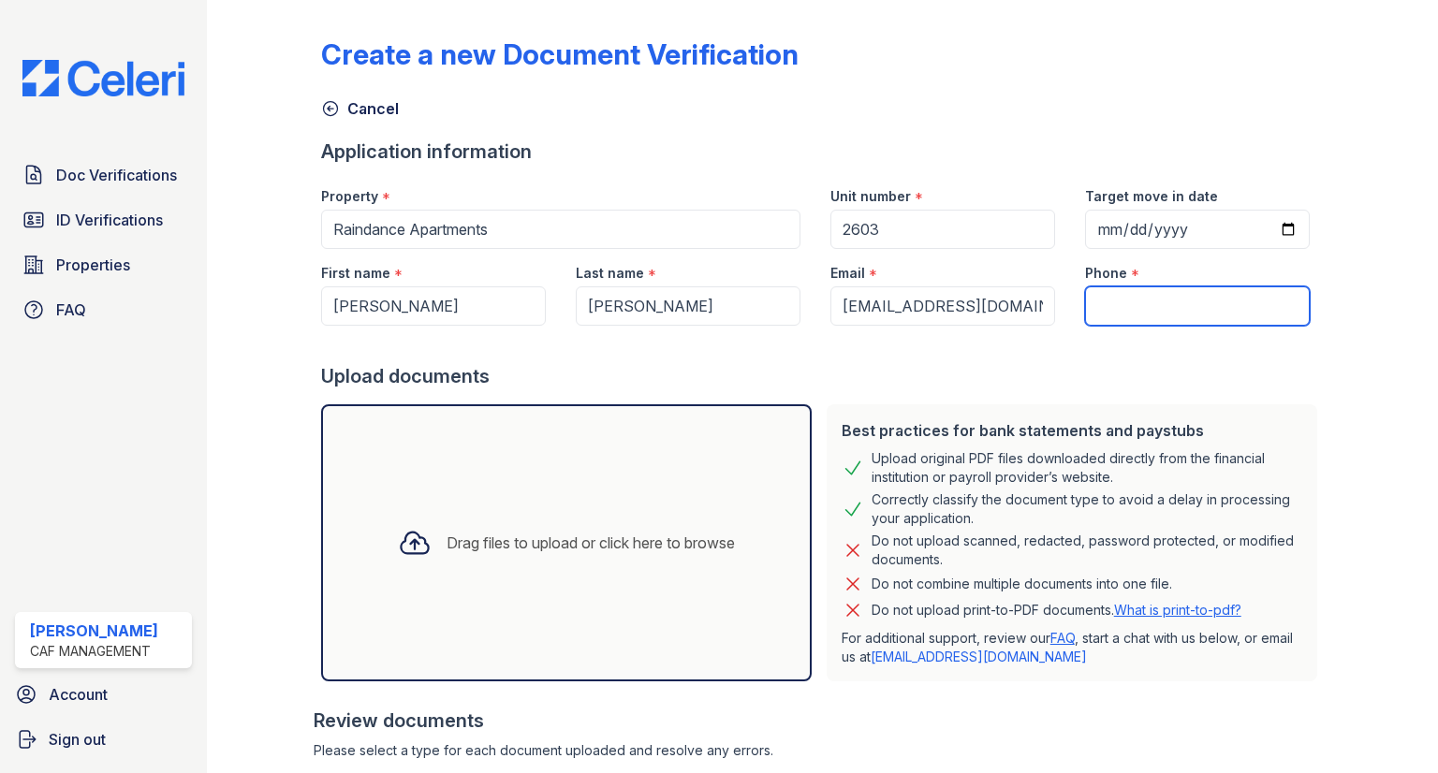
click at [1154, 299] on input "Phone" at bounding box center [1197, 305] width 225 height 39
paste input "[PHONE_NUMBER]"
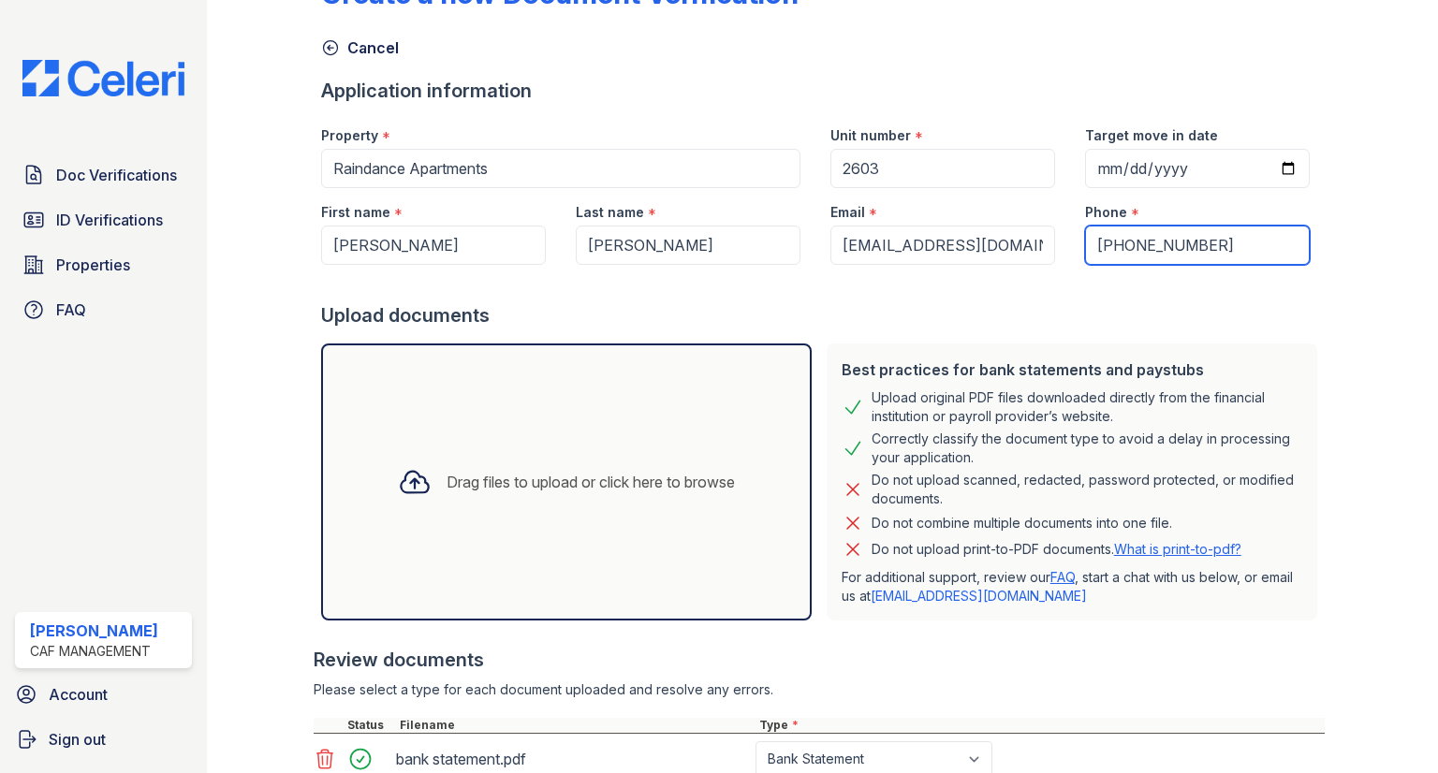
scroll to position [356, 0]
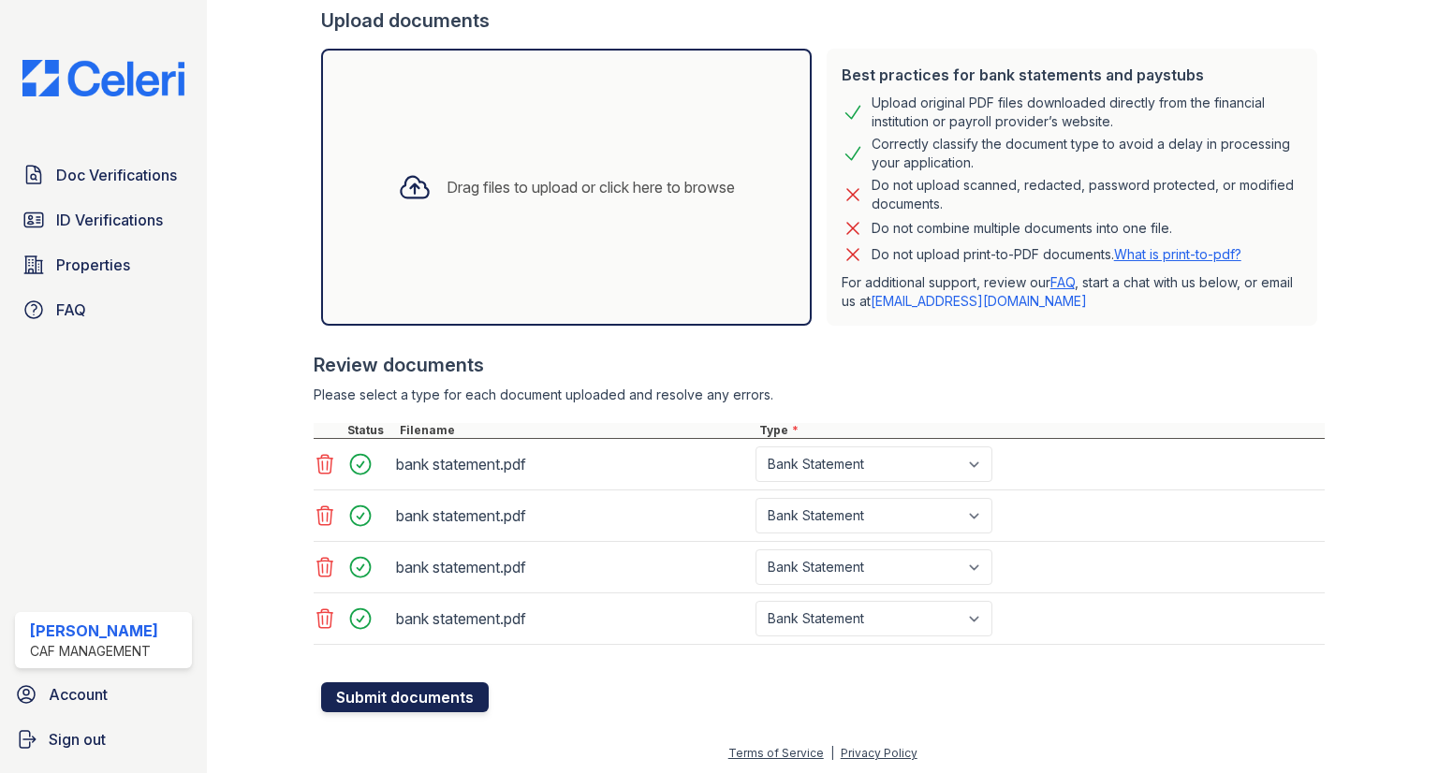
type input "[PHONE_NUMBER]"
click at [397, 682] on button "Submit documents" at bounding box center [405, 697] width 168 height 30
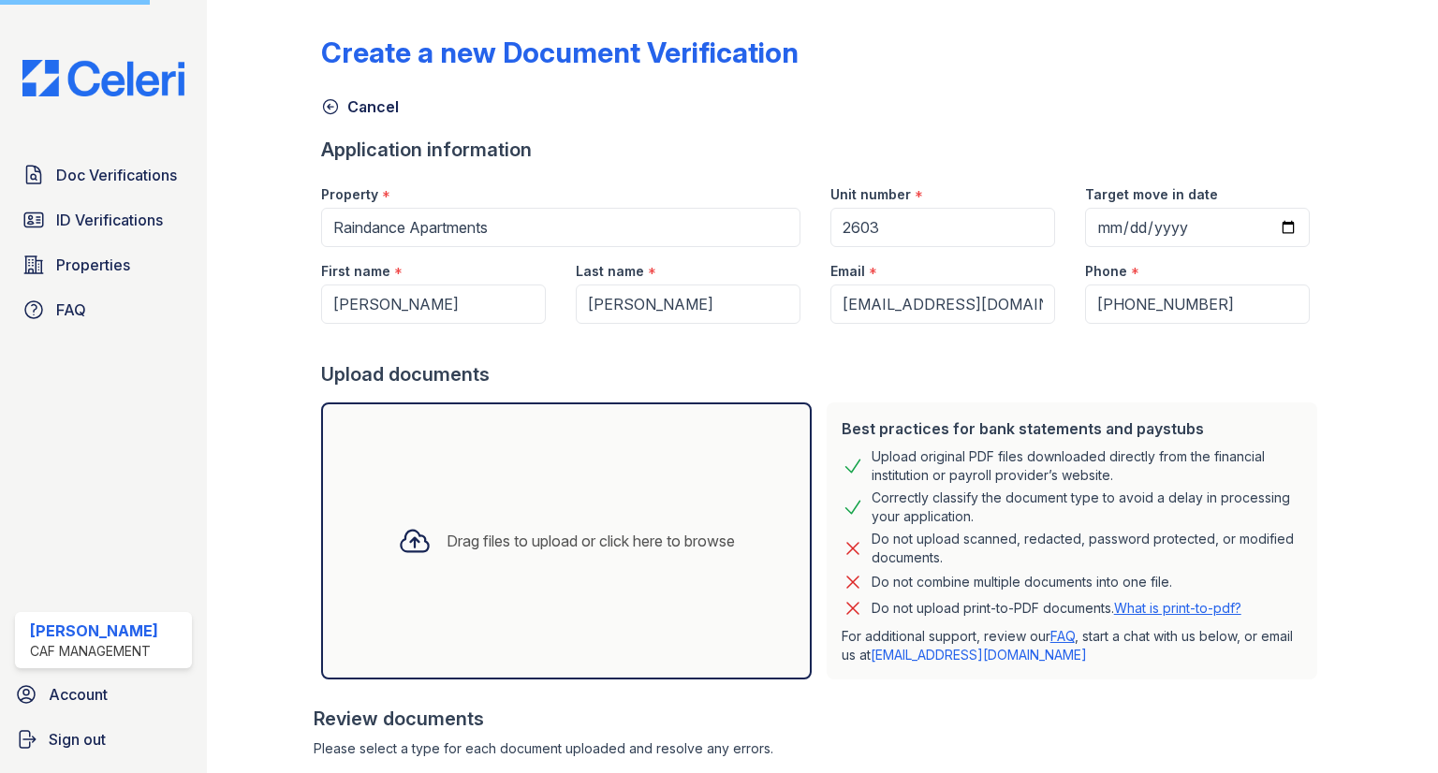
scroll to position [0, 0]
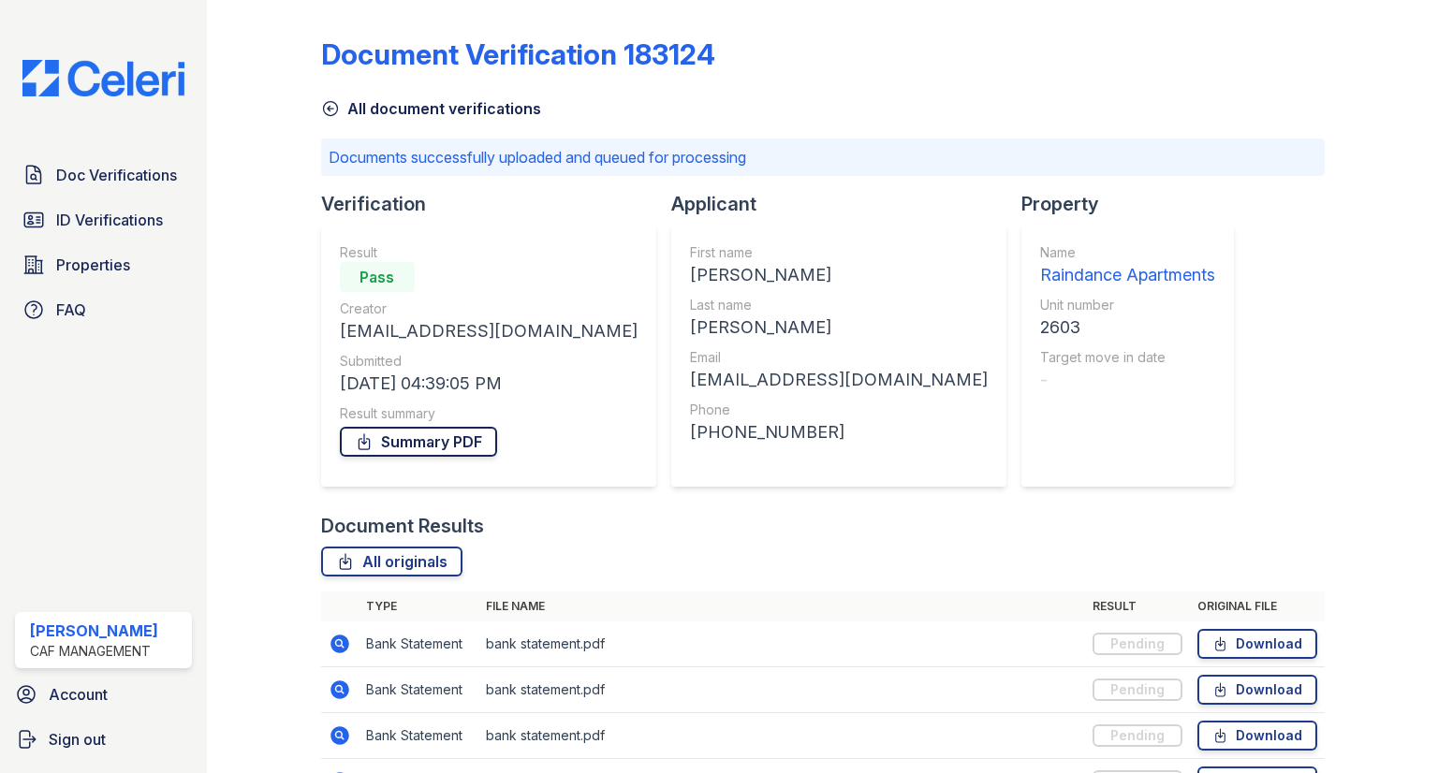
click at [415, 444] on link "Summary PDF" at bounding box center [418, 442] width 157 height 30
